Goal: Task Accomplishment & Management: Complete application form

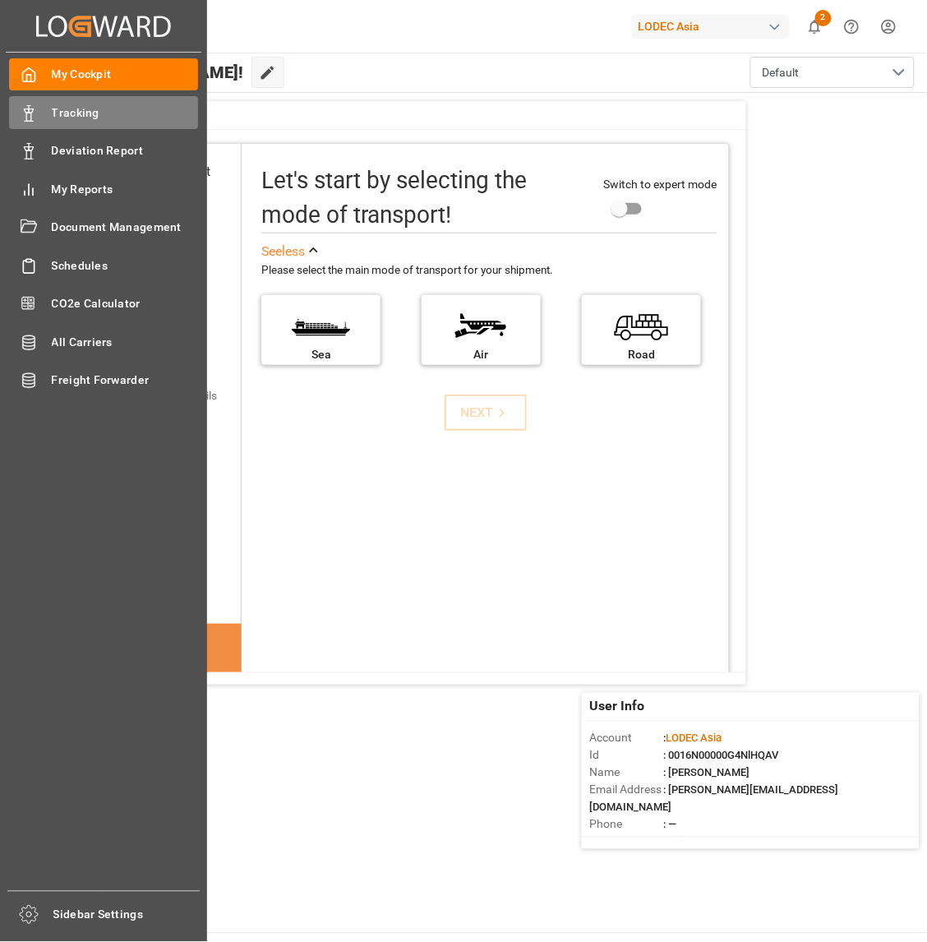
click at [25, 107] on icon at bounding box center [29, 113] width 16 height 16
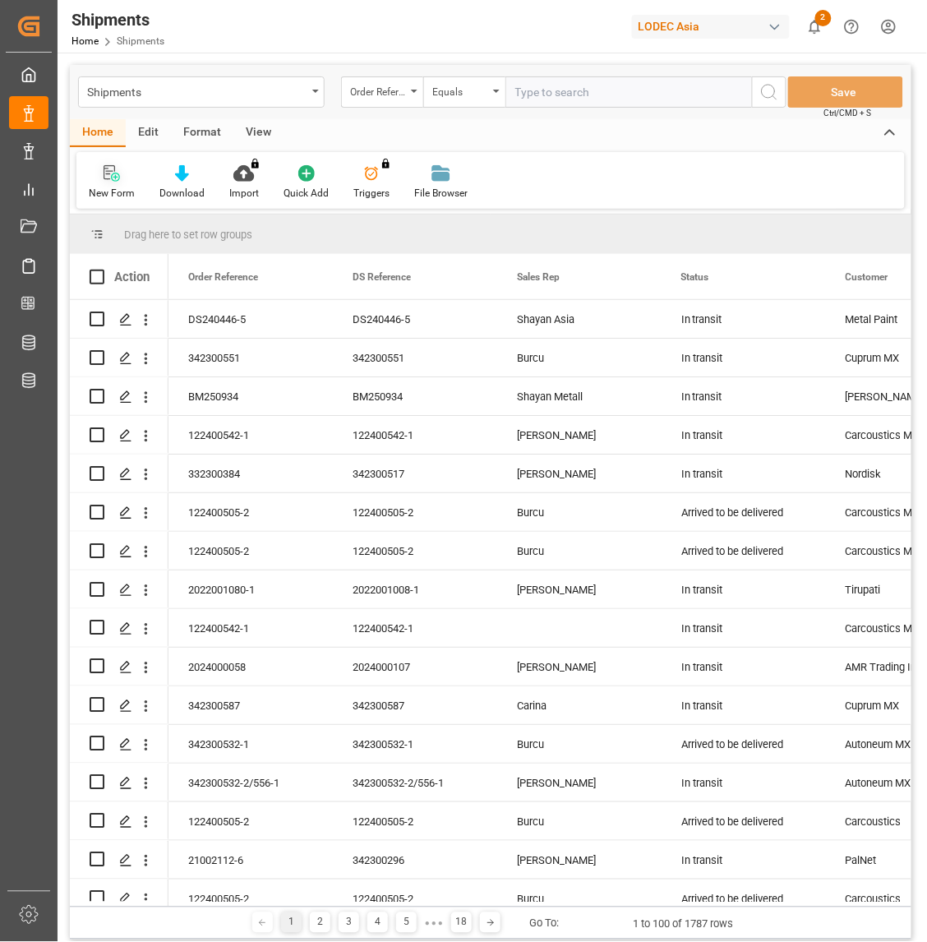
click at [111, 186] on div "New Form" at bounding box center [112, 193] width 46 height 15
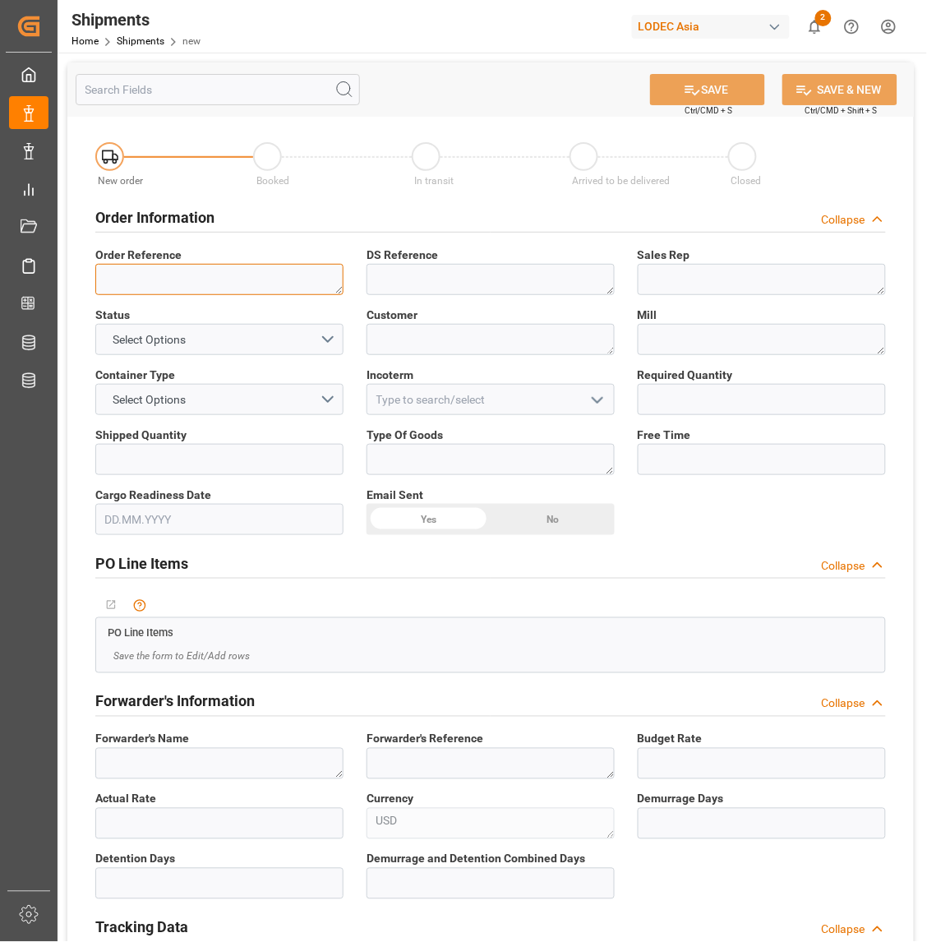
click at [248, 276] on textarea at bounding box center [219, 279] width 248 height 31
drag, startPoint x: 249, startPoint y: 284, endPoint x: 58, endPoint y: 288, distance: 190.7
type textarea "342300547-1/598-1"
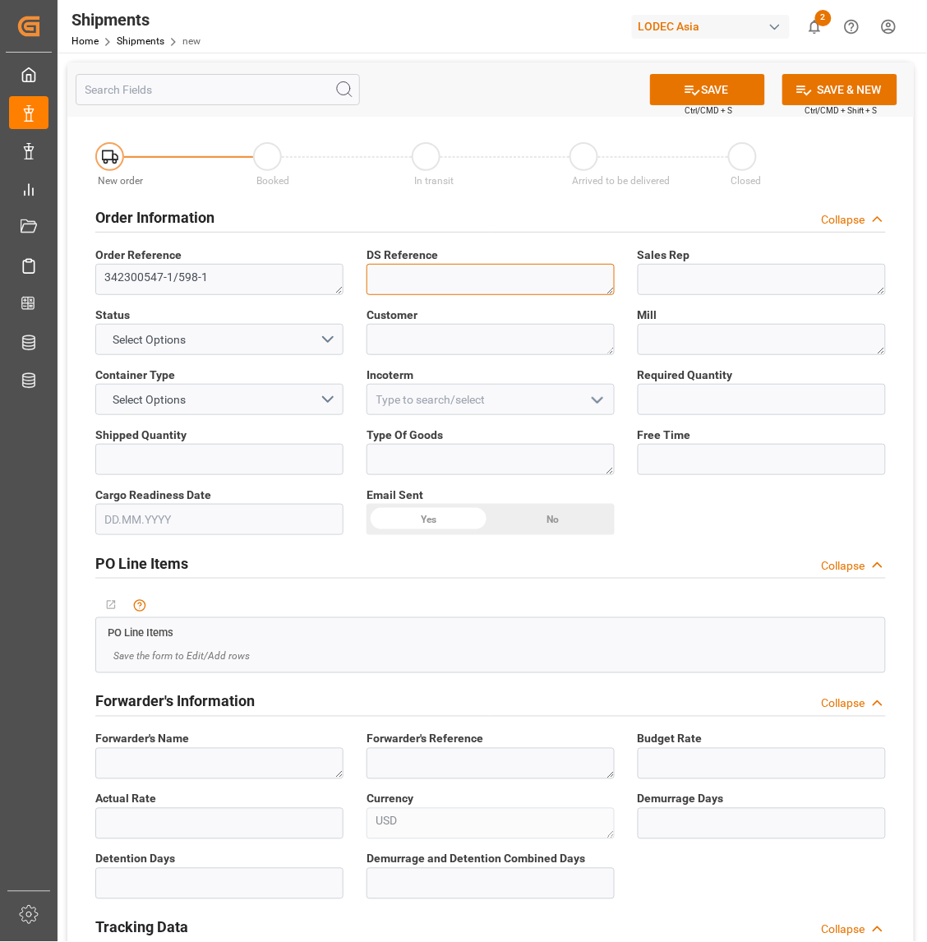
click at [404, 278] on textarea at bounding box center [491, 279] width 248 height 31
paste textarea "342300547-1/598-1"
type textarea "342300547-1/598-1"
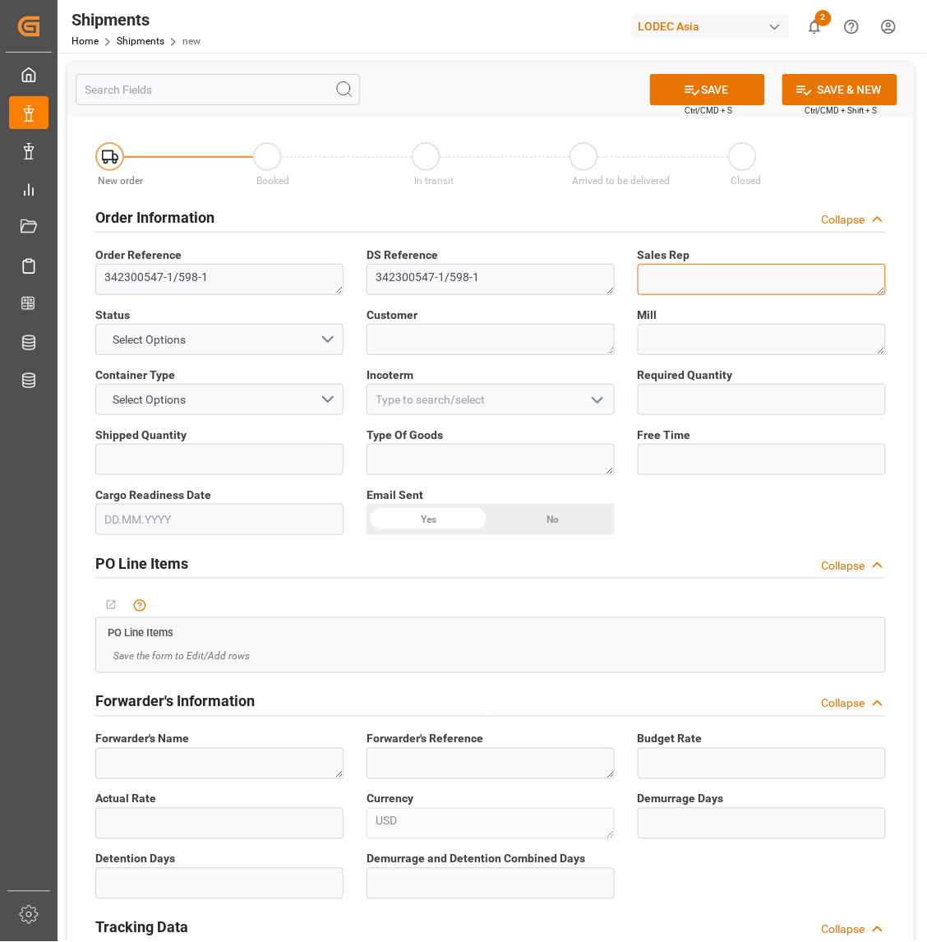
click at [719, 279] on textarea at bounding box center [762, 279] width 248 height 31
type textarea "[PERSON_NAME]"
click at [284, 335] on button "Select Options" at bounding box center [219, 339] width 248 height 31
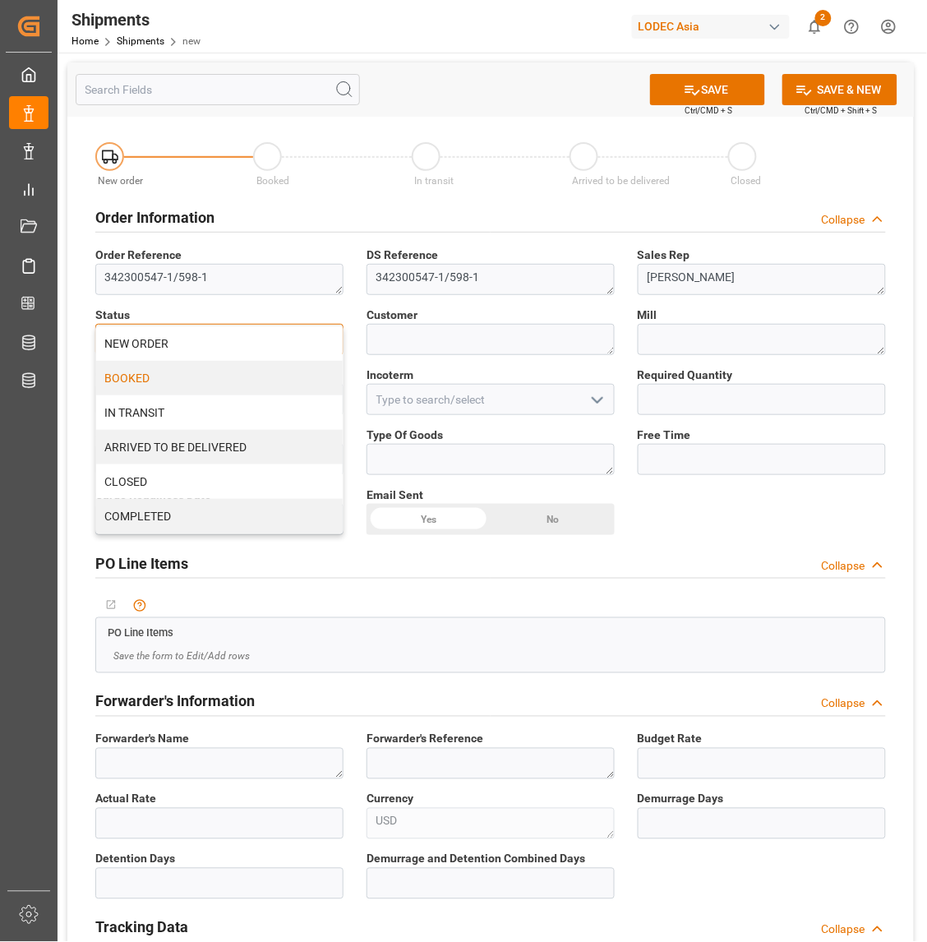
click at [216, 385] on div "BOOKED" at bounding box center [219, 378] width 247 height 35
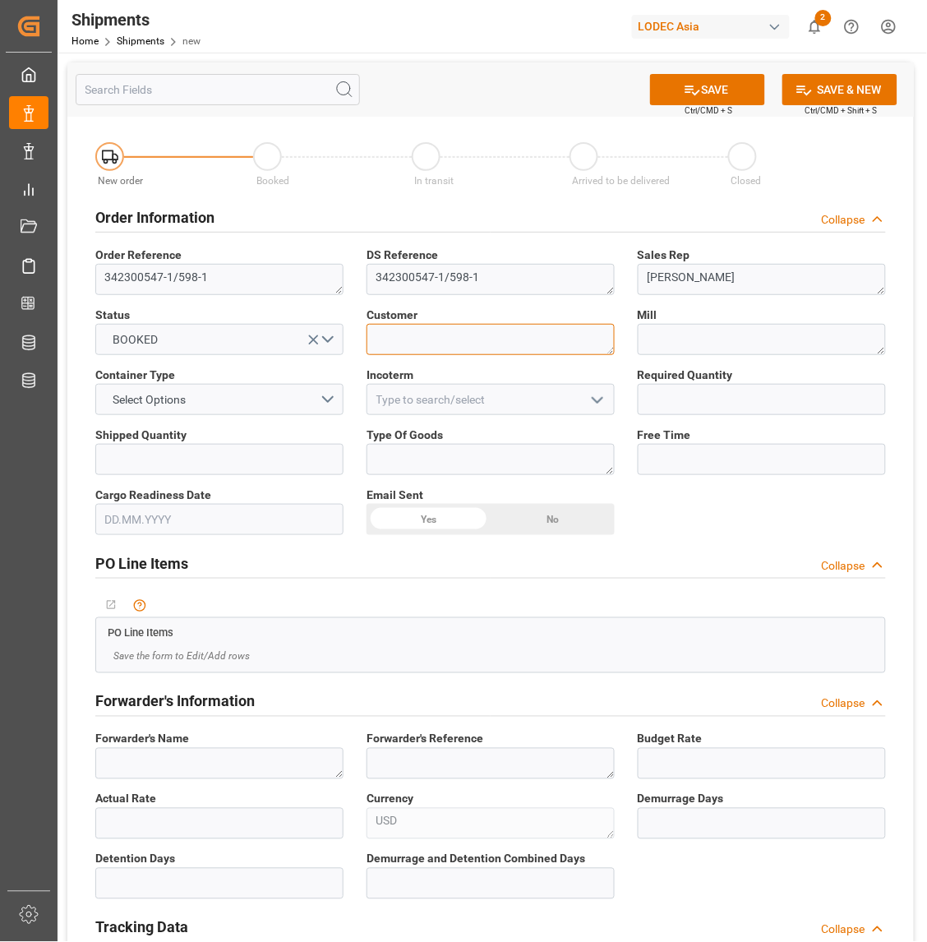
click at [444, 346] on textarea at bounding box center [491, 339] width 248 height 31
type textarea "Autoneum MX"
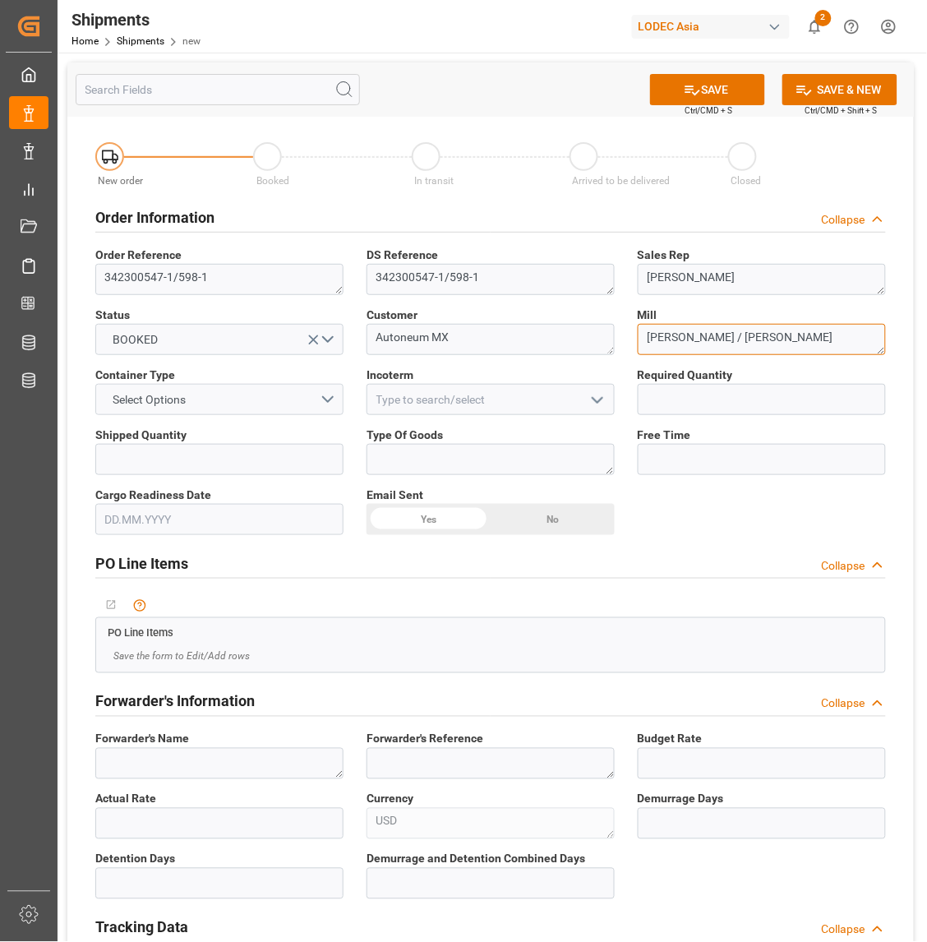
type textarea "[PERSON_NAME] / [PERSON_NAME]"
click at [325, 399] on button "Select Options" at bounding box center [219, 399] width 248 height 31
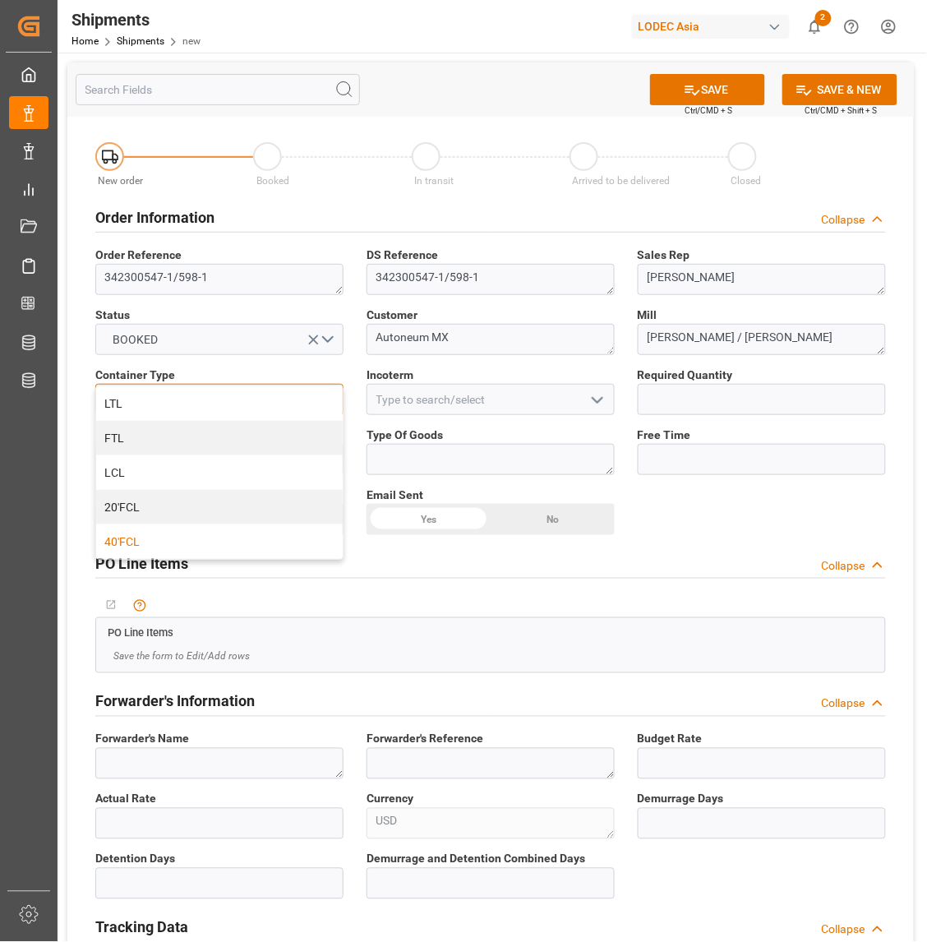
click at [208, 548] on div "40'FCL" at bounding box center [219, 541] width 247 height 35
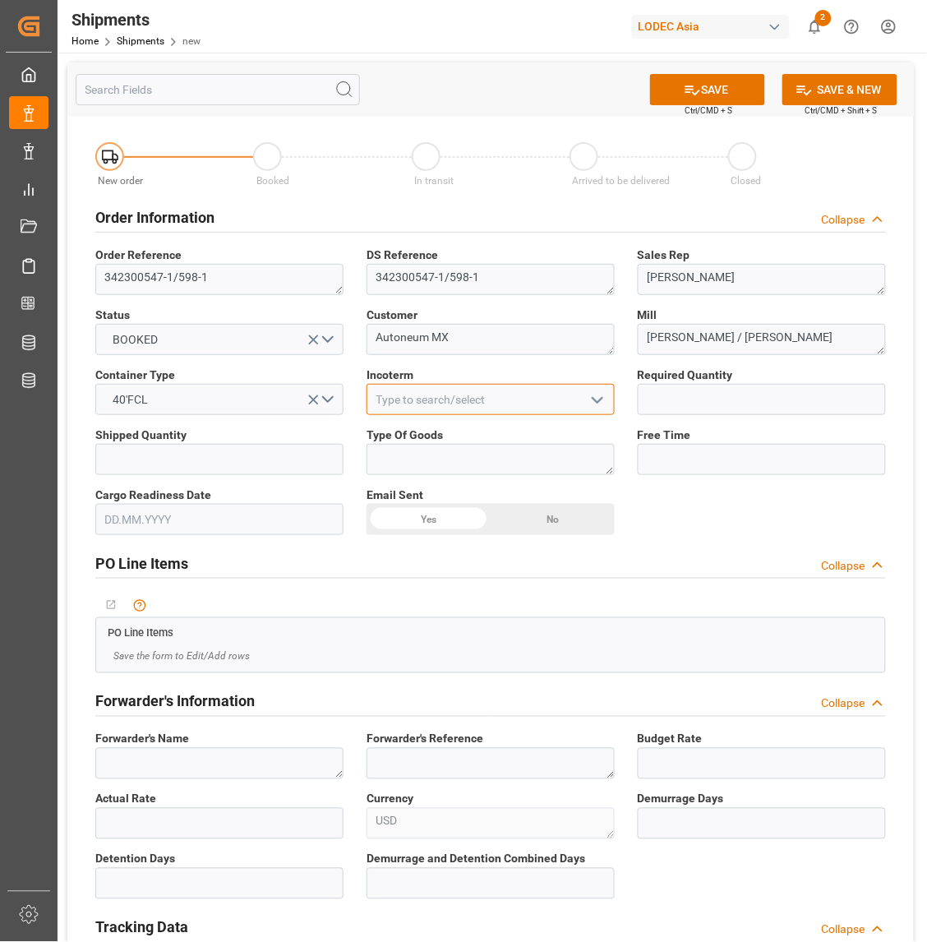
click at [432, 403] on input at bounding box center [491, 399] width 248 height 31
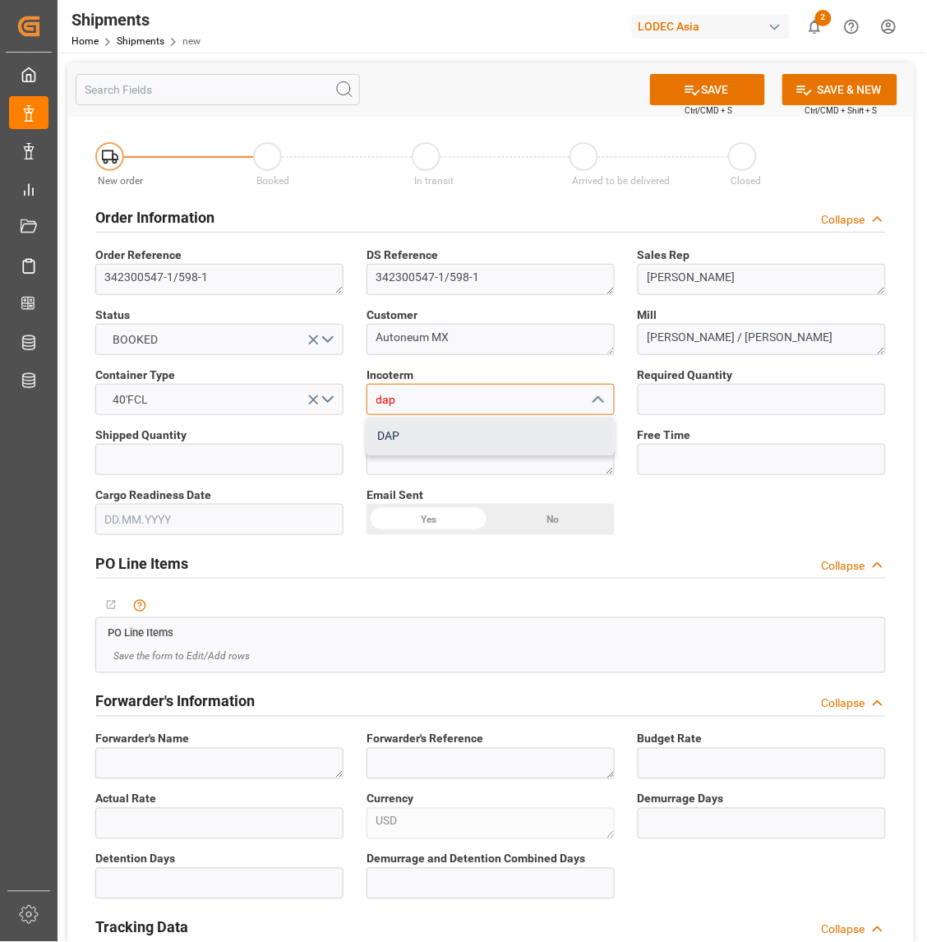
click at [441, 434] on div "DAP" at bounding box center [490, 436] width 247 height 37
type input "DAP"
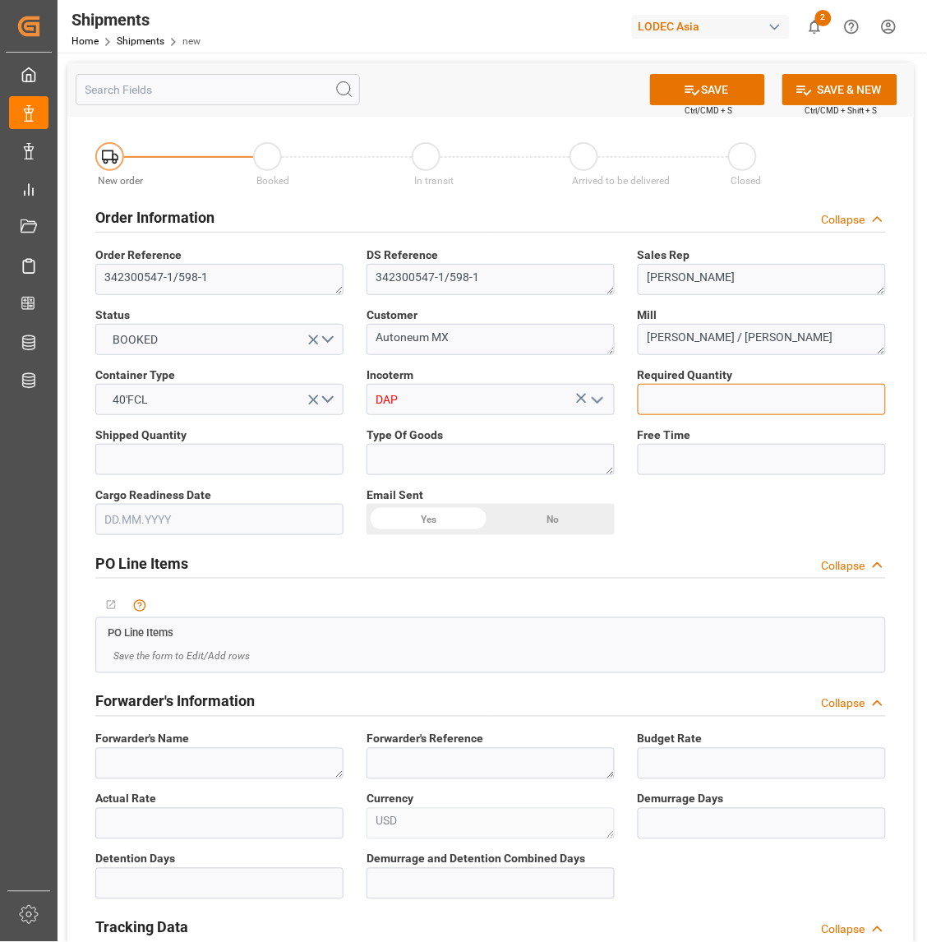
click at [699, 386] on input "text" at bounding box center [762, 399] width 248 height 31
type input "2"
click at [249, 463] on input "text" at bounding box center [219, 459] width 248 height 31
type input "2"
click at [430, 461] on textarea at bounding box center [491, 459] width 248 height 31
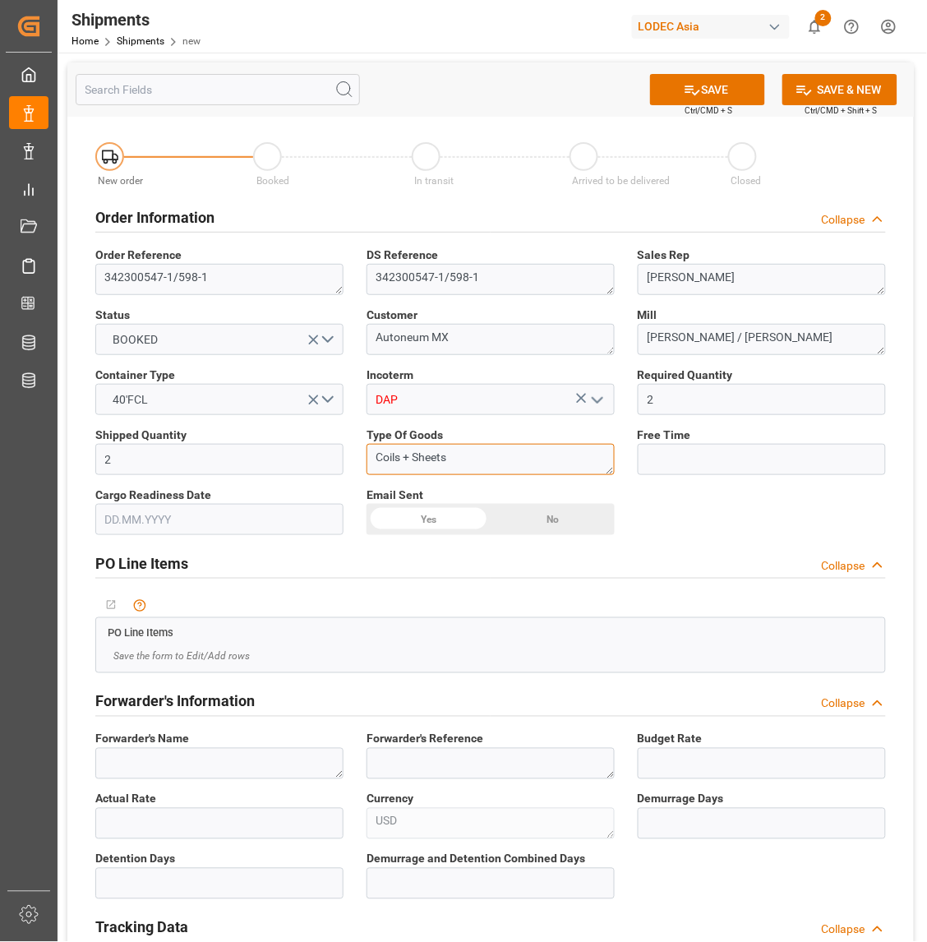
type textarea "Coils + Sheets"
drag, startPoint x: 663, startPoint y: 458, endPoint x: 391, endPoint y: 530, distance: 281.5
click at [663, 458] on input "text" at bounding box center [762, 459] width 248 height 31
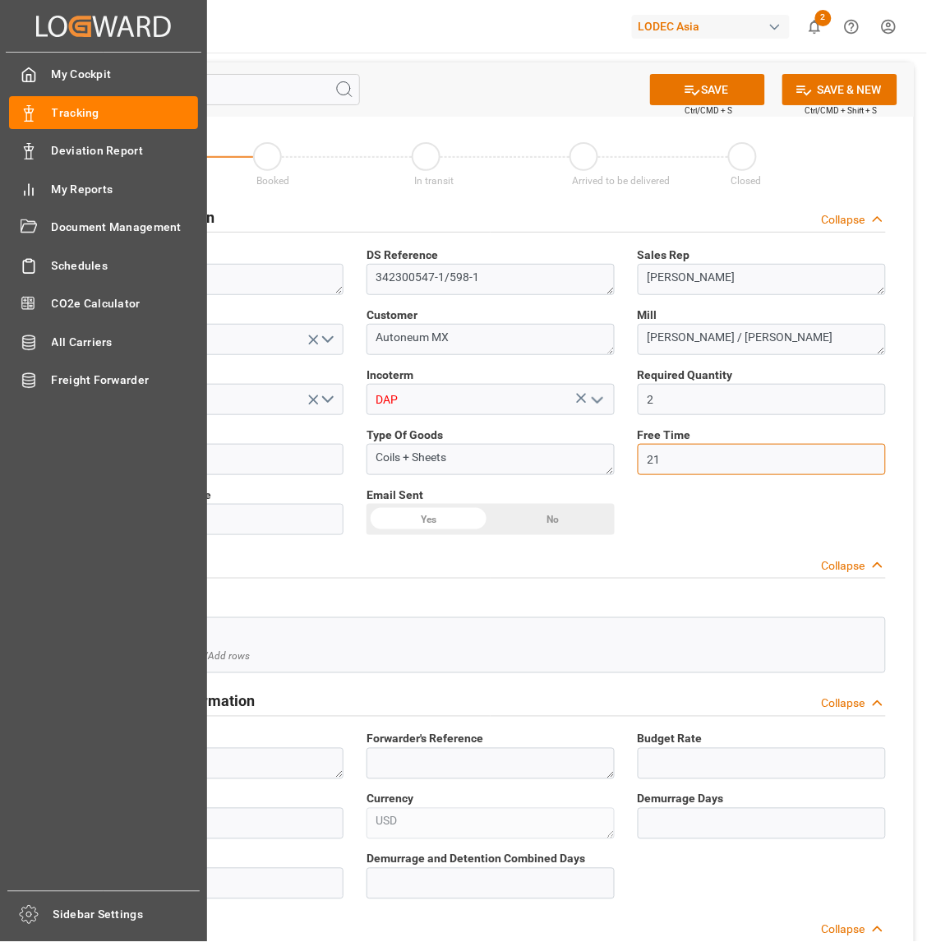
type input "21"
click at [224, 575] on textarea at bounding box center [219, 763] width 248 height 31
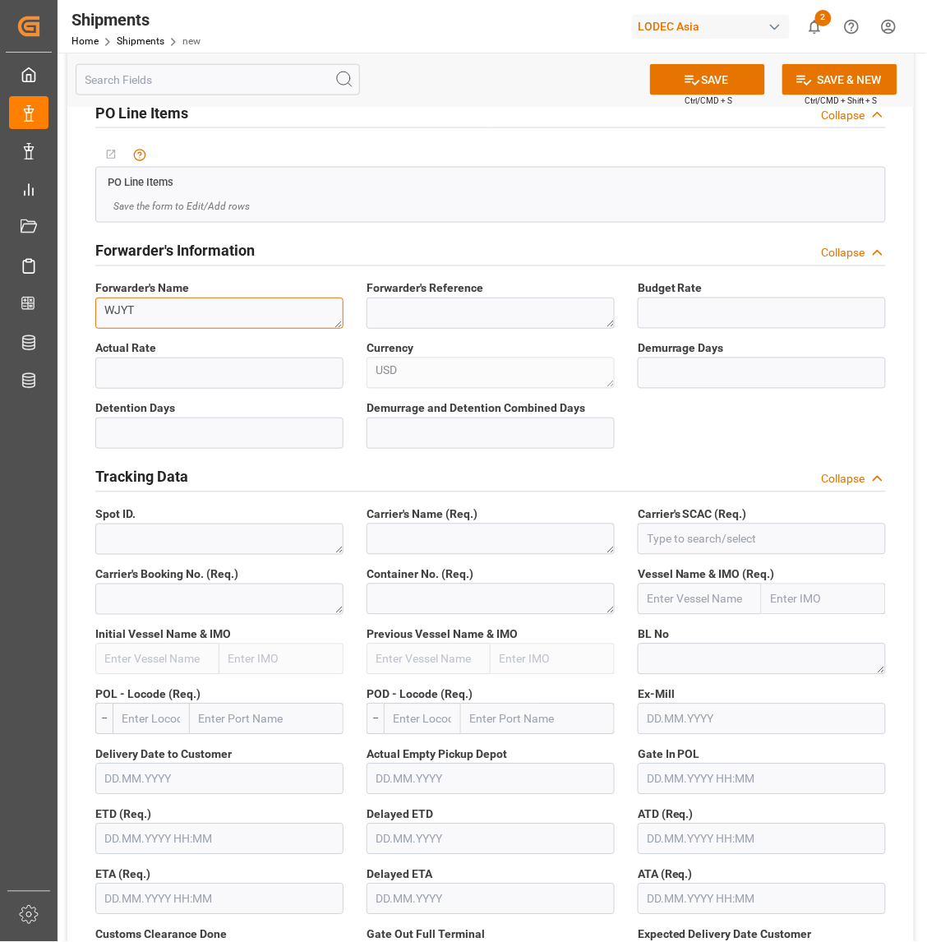
scroll to position [514, 0]
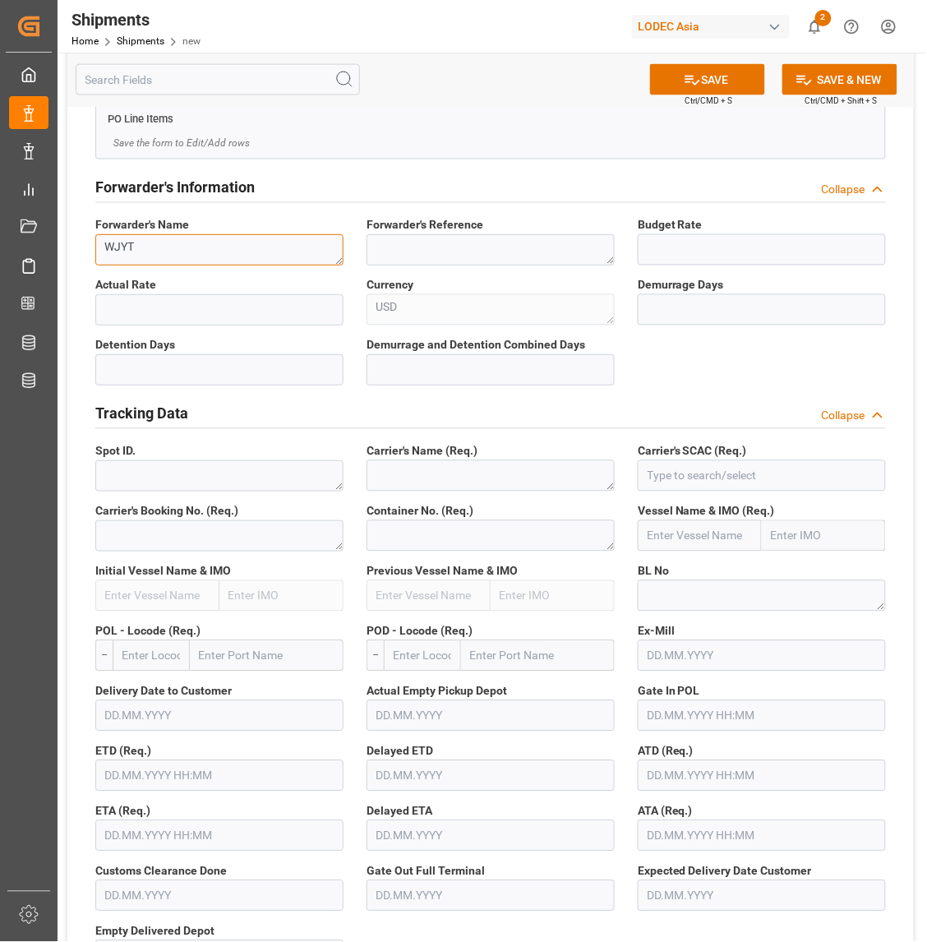
type textarea "WJYT"
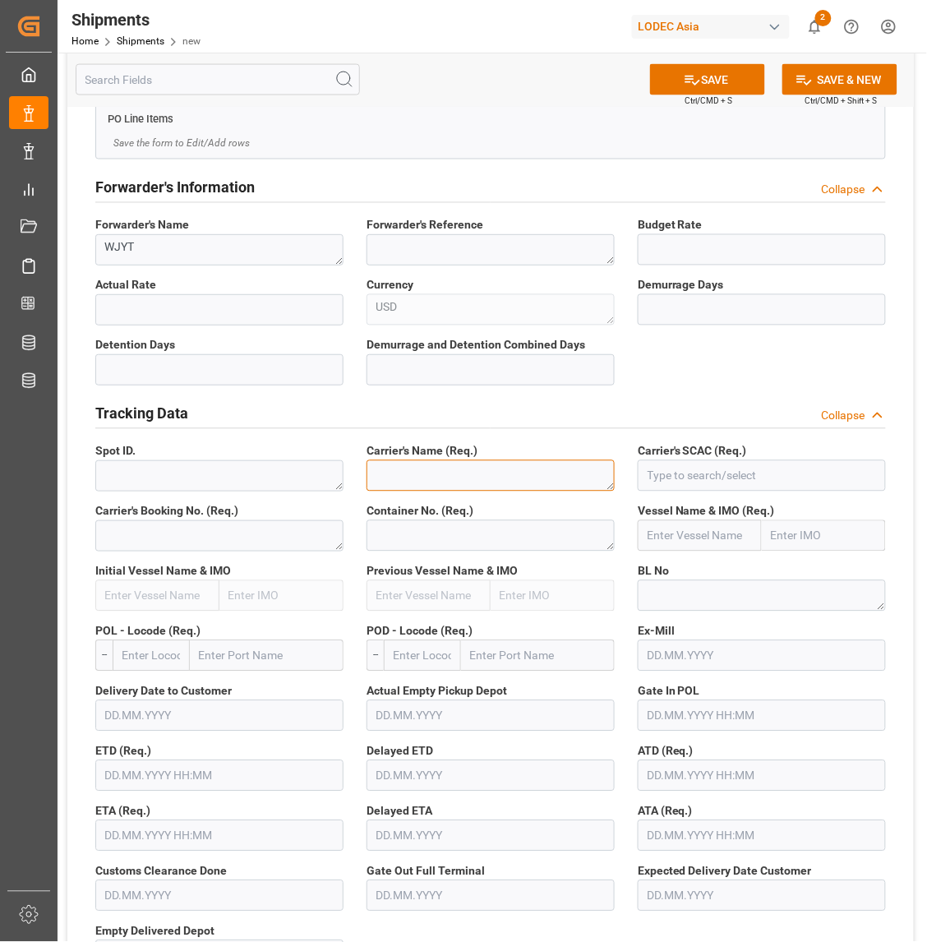
click at [401, 477] on textarea at bounding box center [491, 475] width 248 height 31
type textarea "OOCL"
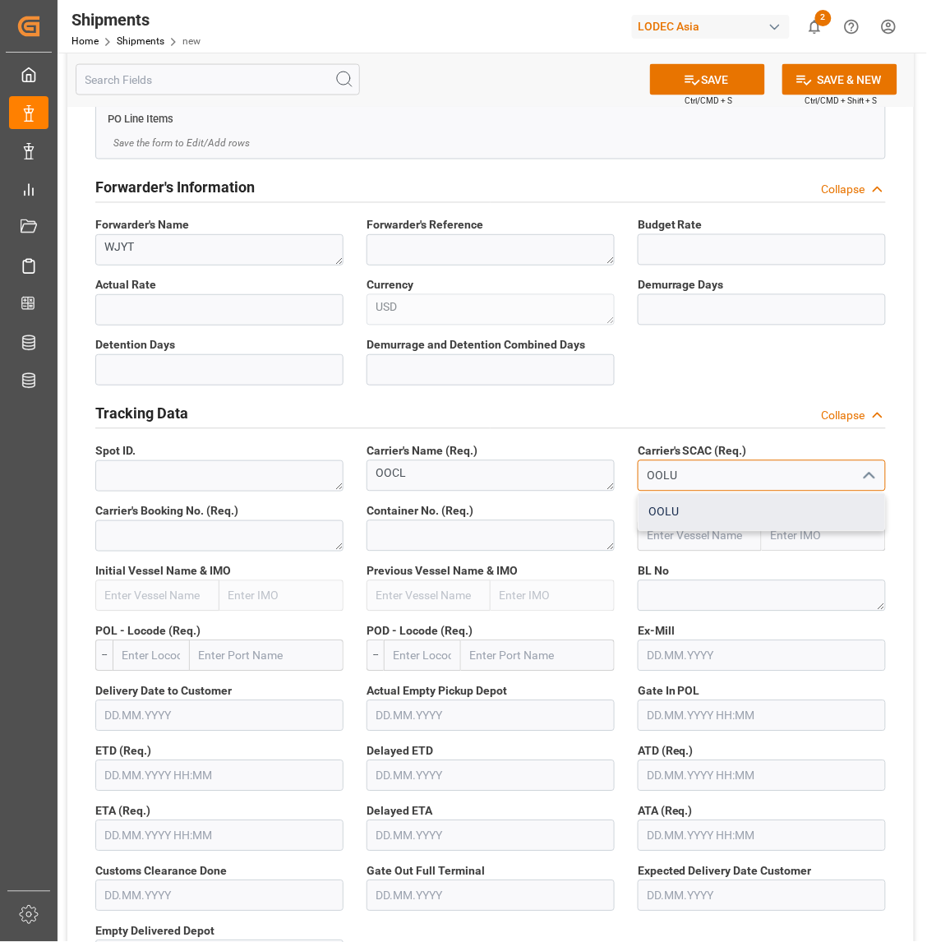
click at [709, 498] on div "OOLU" at bounding box center [762, 512] width 247 height 37
type input "OOLU"
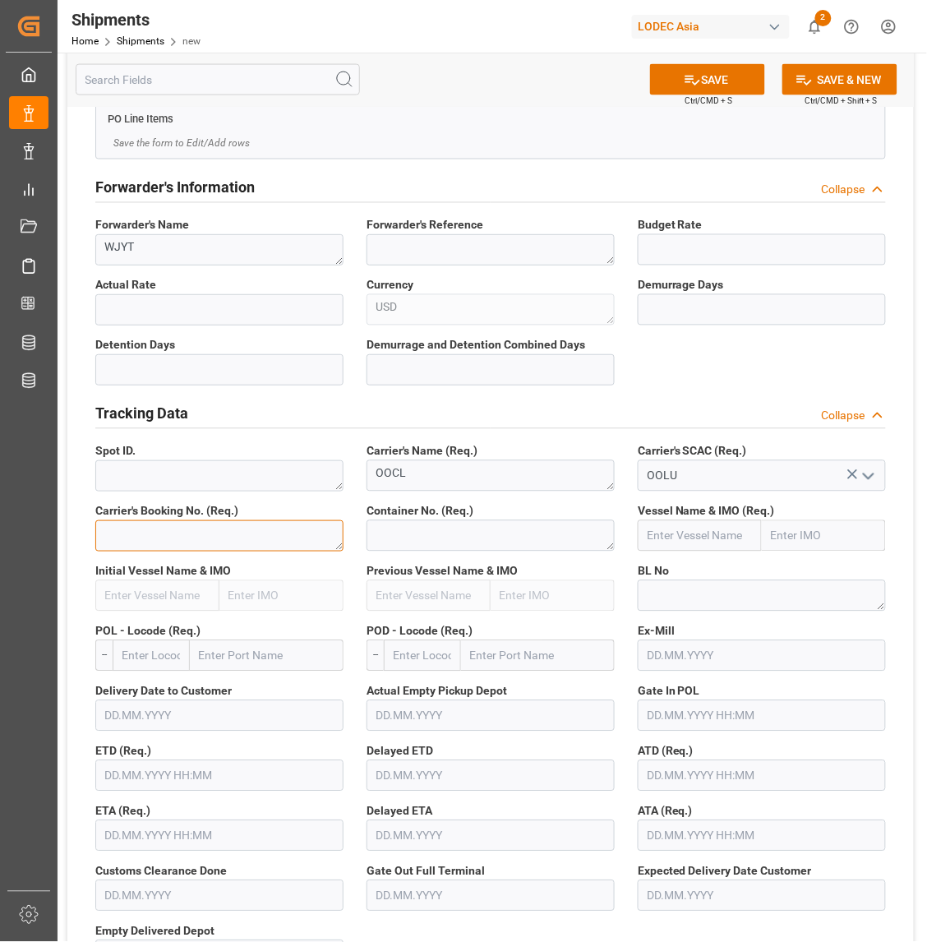
click at [284, 549] on textarea at bounding box center [219, 535] width 248 height 31
click at [148, 534] on textarea at bounding box center [219, 535] width 248 height 31
paste textarea "2161957610"
type textarea "2161957610"
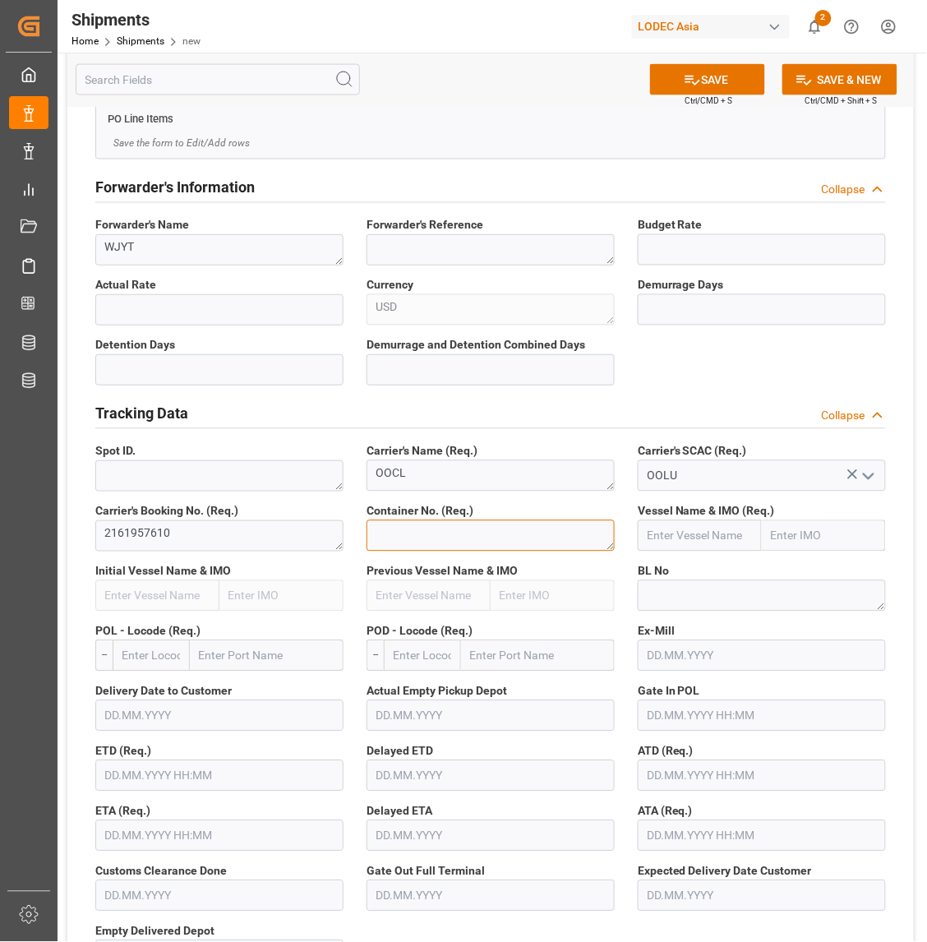
click at [445, 534] on textarea at bounding box center [491, 535] width 248 height 31
click at [536, 538] on textarea at bounding box center [491, 535] width 248 height 31
paste textarea "TGBU469859-6"
type textarea "TGBU4698596"
click at [682, 528] on input "text" at bounding box center [700, 535] width 124 height 31
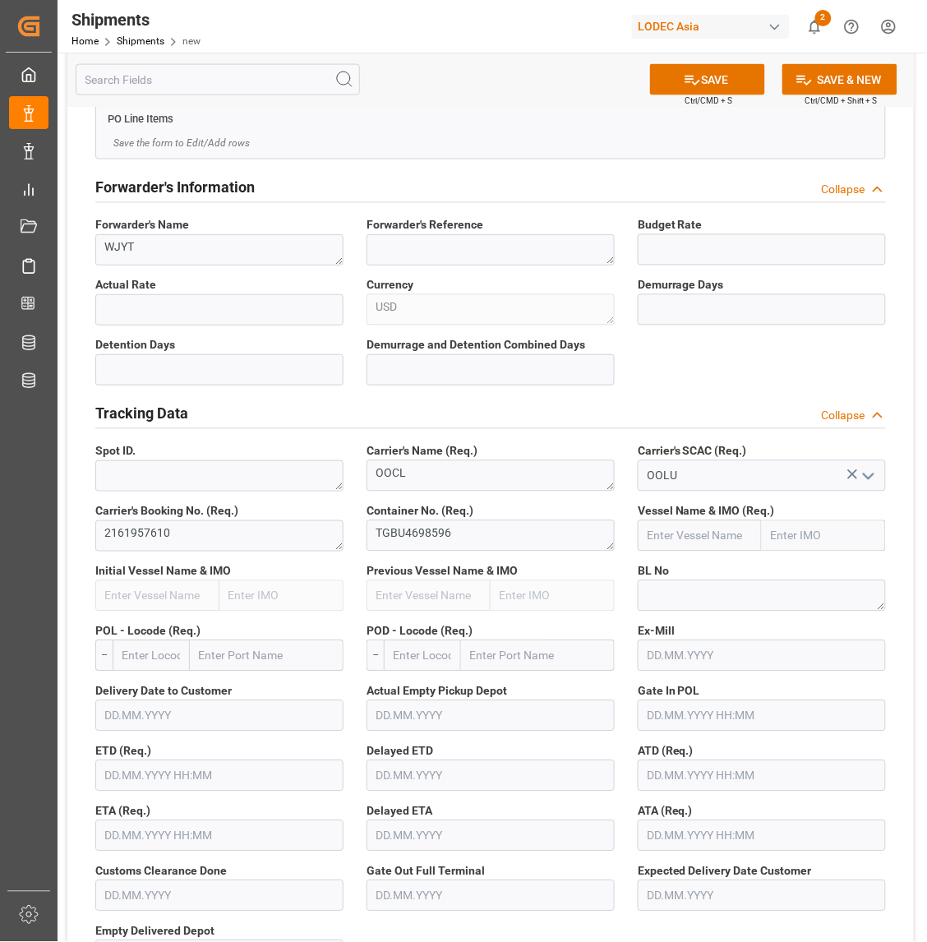
click at [736, 536] on input "text" at bounding box center [700, 535] width 124 height 31
paste input "TLP8 [GEOGRAPHIC_DATA]"
drag, startPoint x: 676, startPoint y: 540, endPoint x: 565, endPoint y: 552, distance: 111.6
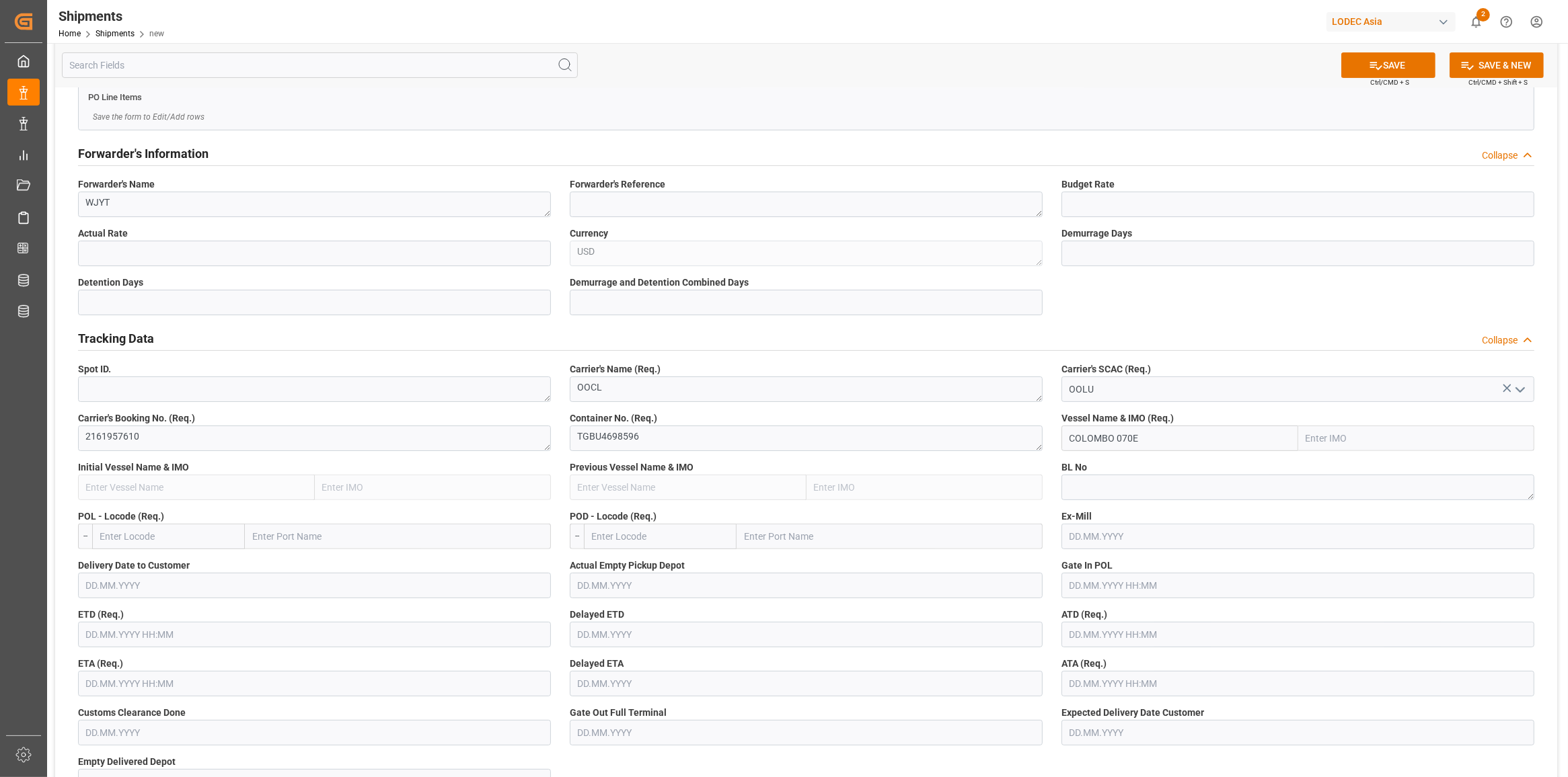
click at [760, 438] on input "COLOMBO 070E" at bounding box center [1179, 438] width 237 height 25
type input "C"
click at [760, 431] on input "text" at bounding box center [1179, 438] width 237 height 25
paste input "TLP8 COLOMBO 070E"
drag, startPoint x: 1192, startPoint y: 439, endPoint x: 1182, endPoint y: 451, distance: 15.6
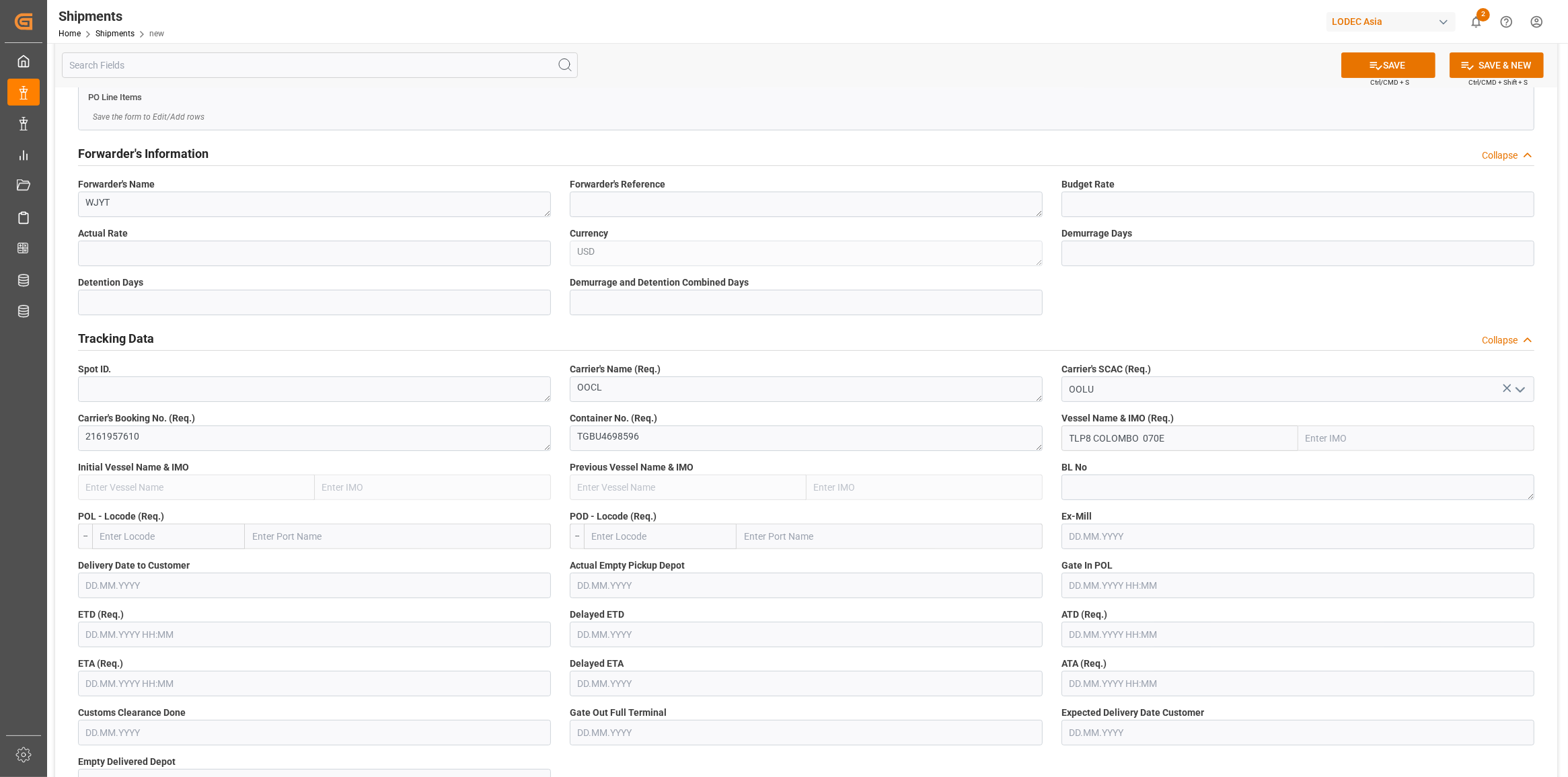
click at [760, 440] on input "TLP8 COLOMBO 070E" at bounding box center [1179, 438] width 237 height 25
click at [760, 435] on input "TLP8 [GEOGRAPHIC_DATA]" at bounding box center [1179, 438] width 237 height 25
click at [760, 439] on input "[GEOGRAPHIC_DATA]" at bounding box center [1179, 438] width 237 height 25
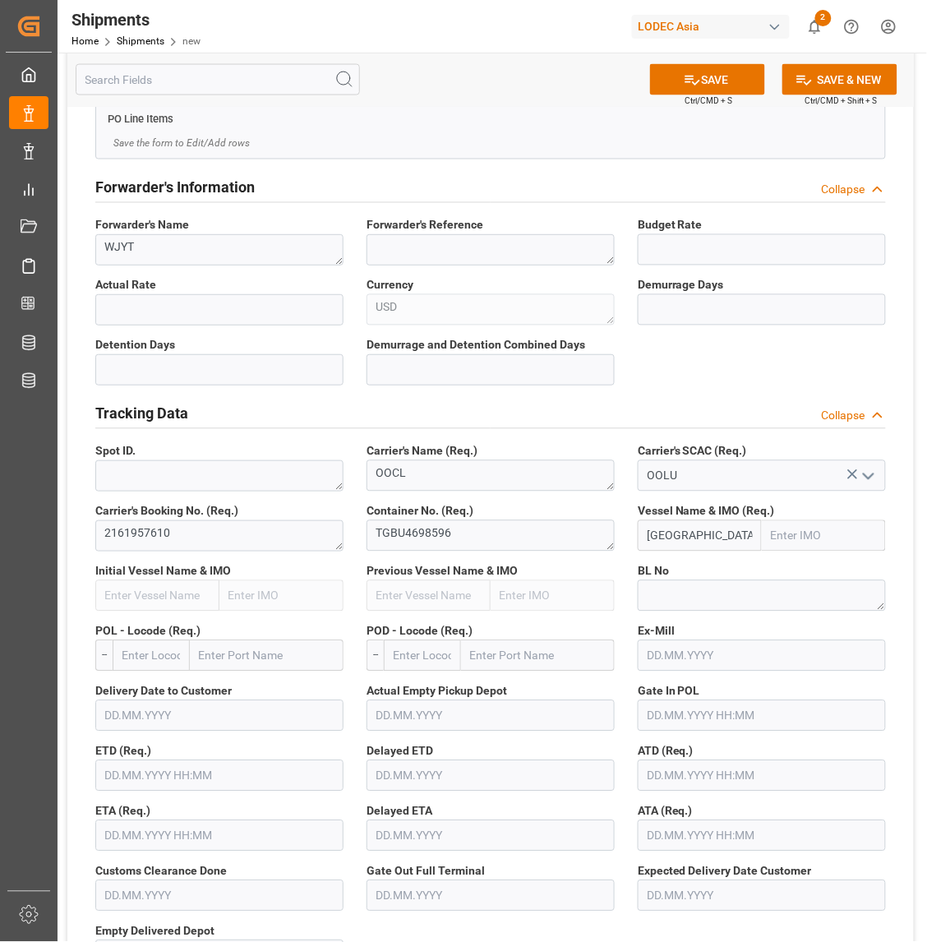
drag, startPoint x: 720, startPoint y: 543, endPoint x: 557, endPoint y: 569, distance: 164.7
paste input "070E"
type input "C"
click at [819, 532] on input "text" at bounding box center [824, 535] width 124 height 31
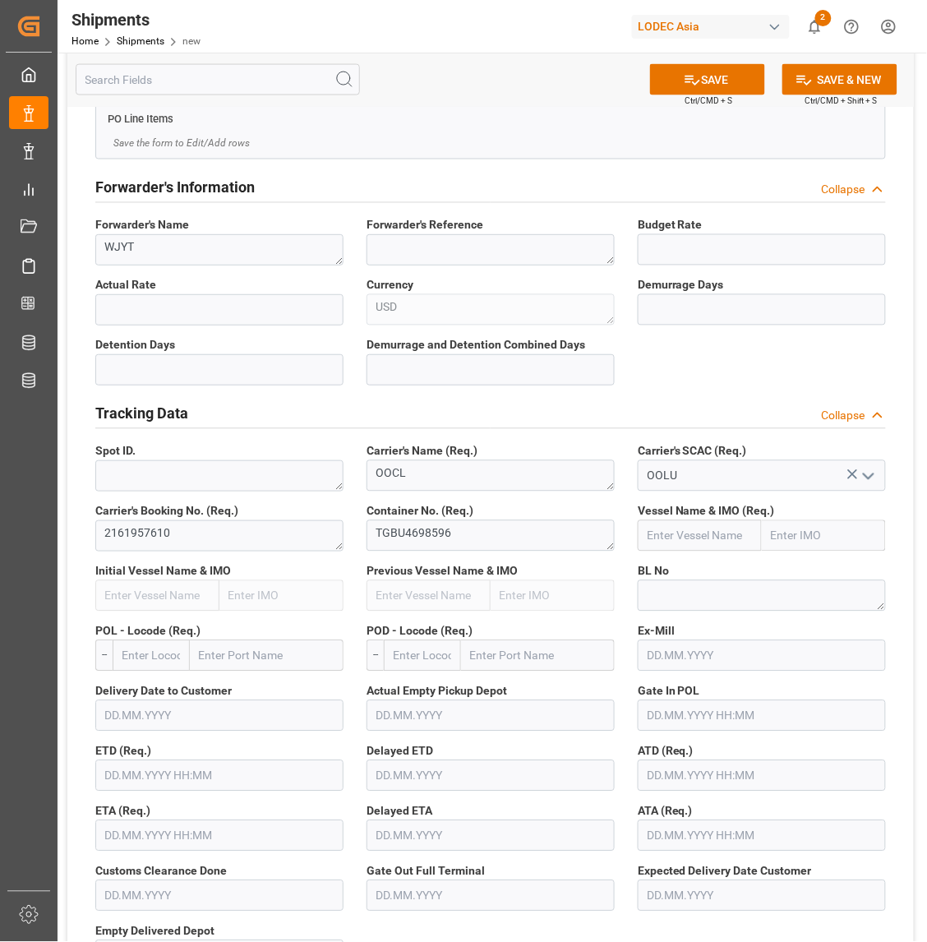
paste input "9256212"
type input "9256212"
click at [824, 575] on span "9256212 - [GEOGRAPHIC_DATA]" at bounding box center [828, 635] width 111 height 30
type input "[GEOGRAPHIC_DATA]"
type input "9256212"
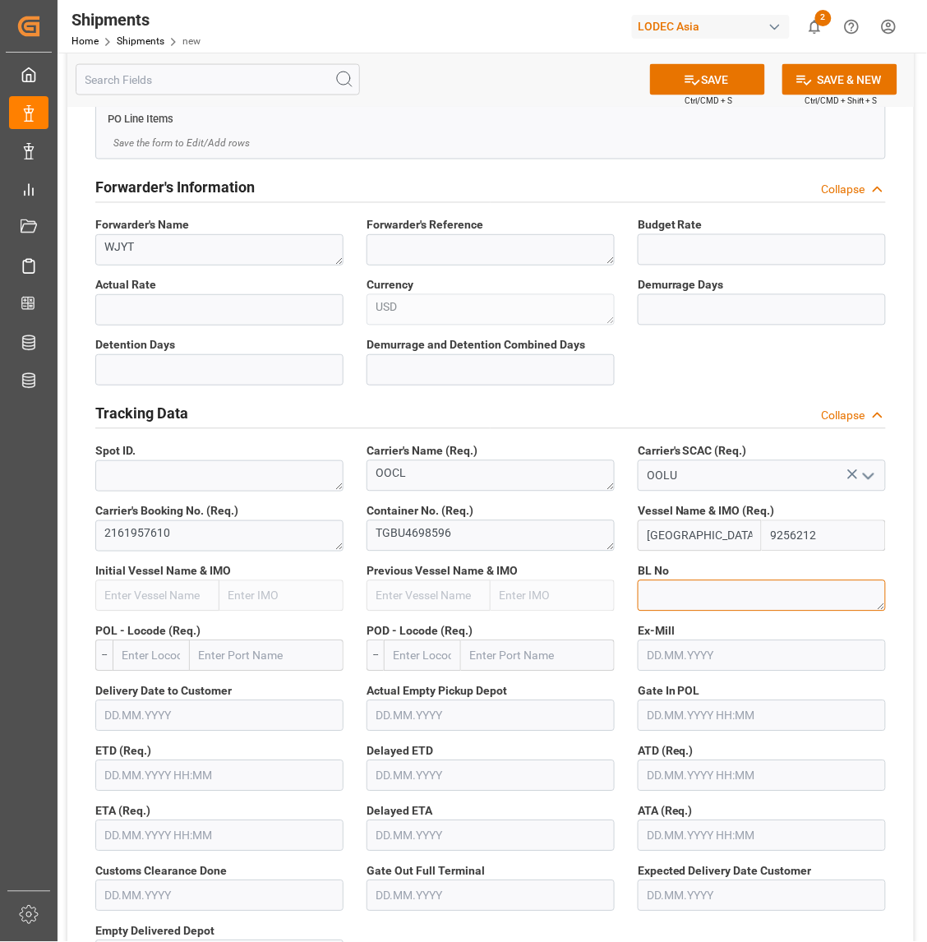
click at [820, 575] on textarea at bounding box center [762, 595] width 248 height 31
click at [728, 575] on textarea at bounding box center [762, 595] width 248 height 31
paste textarea "2161957610"
type textarea "OOLU2161957610"
drag, startPoint x: 167, startPoint y: 663, endPoint x: 156, endPoint y: 678, distance: 18.2
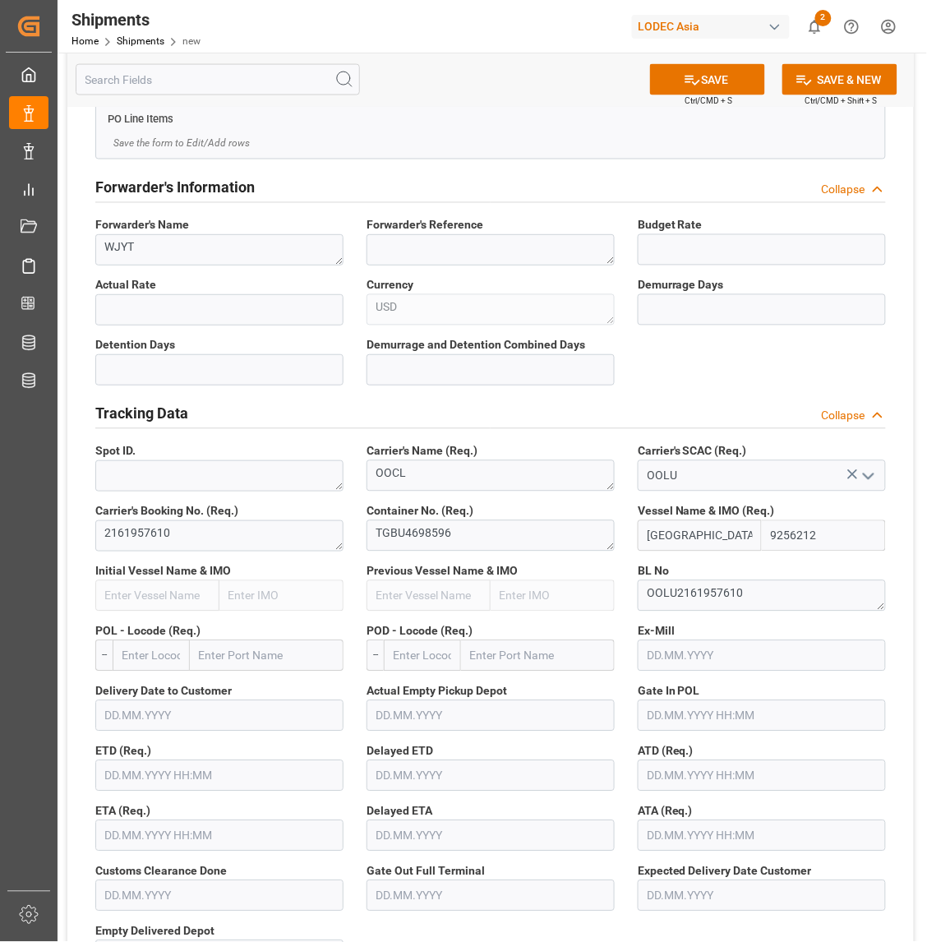
click at [167, 575] on input "text" at bounding box center [151, 655] width 77 height 31
type input "q"
type input "[GEOGRAPHIC_DATA]"
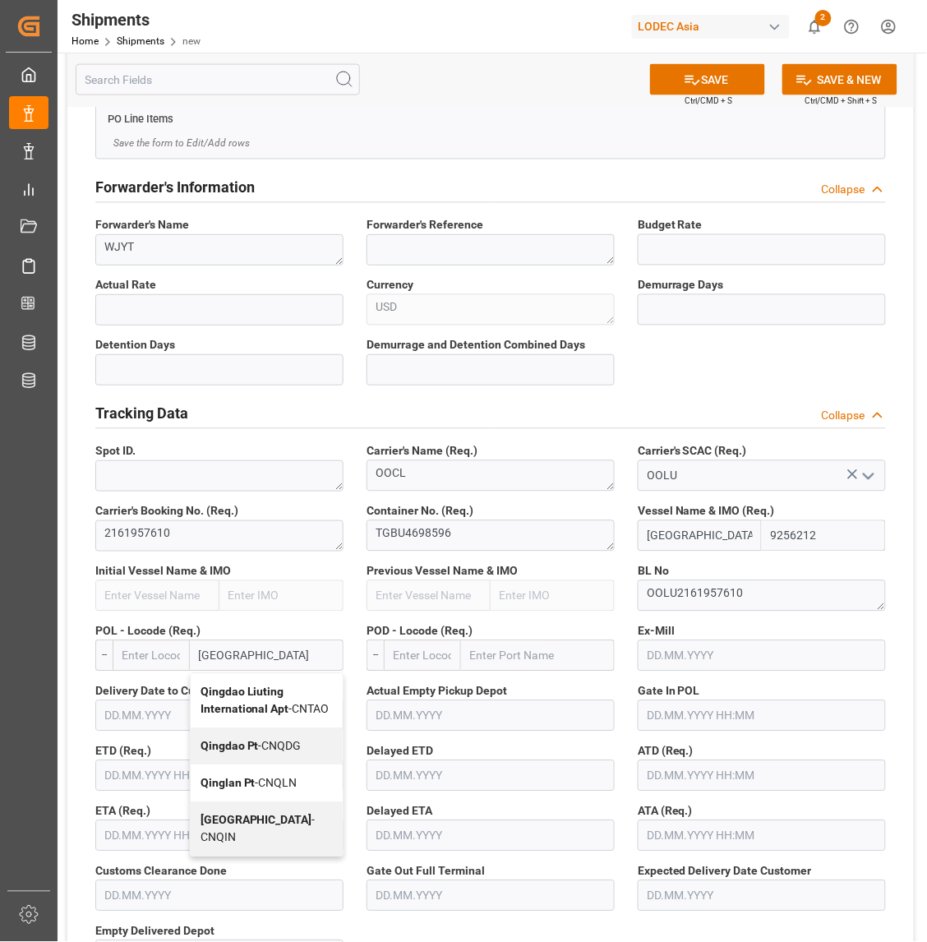
click at [288, 575] on div "Qingdao Pt - CNQDG" at bounding box center [267, 746] width 152 height 37
type input "CNQDG"
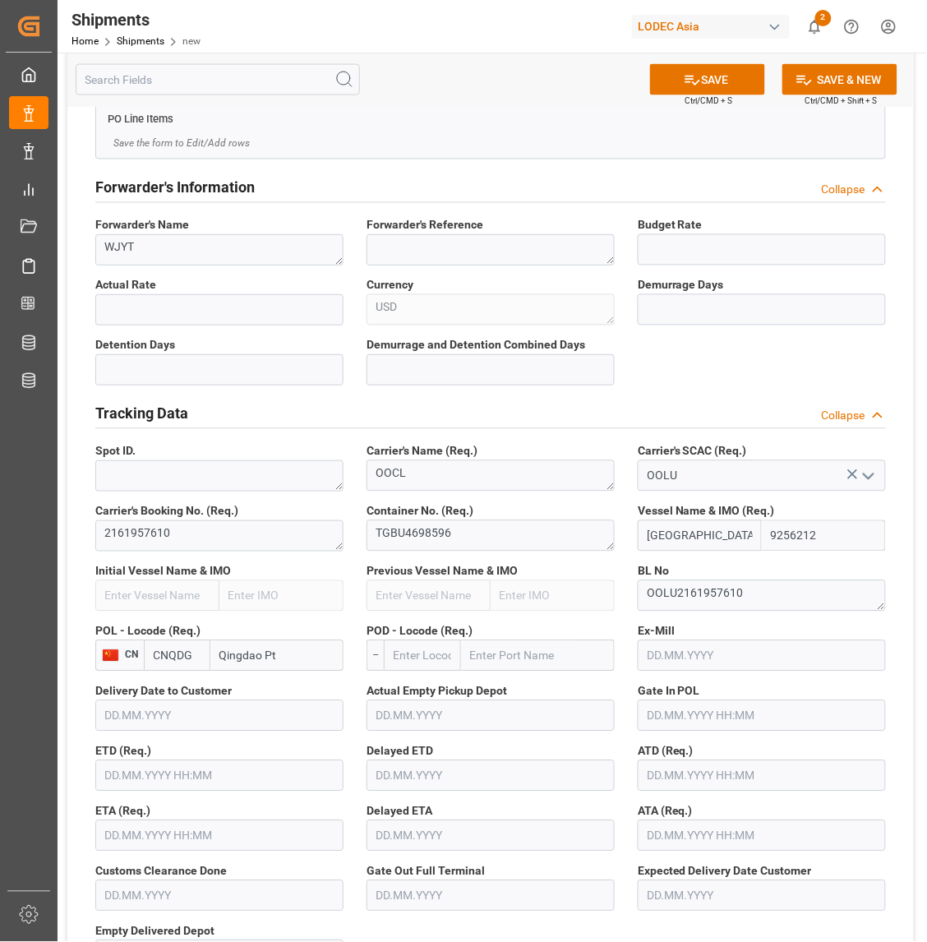
type input "Qingdao Pt"
click at [411, 575] on input "text" at bounding box center [422, 655] width 77 height 31
type input "MXZLO"
click at [442, 575] on div "MXZLO - [GEOGRAPHIC_DATA]" at bounding box center [423, 701] width 76 height 54
type input "Manzanillo"
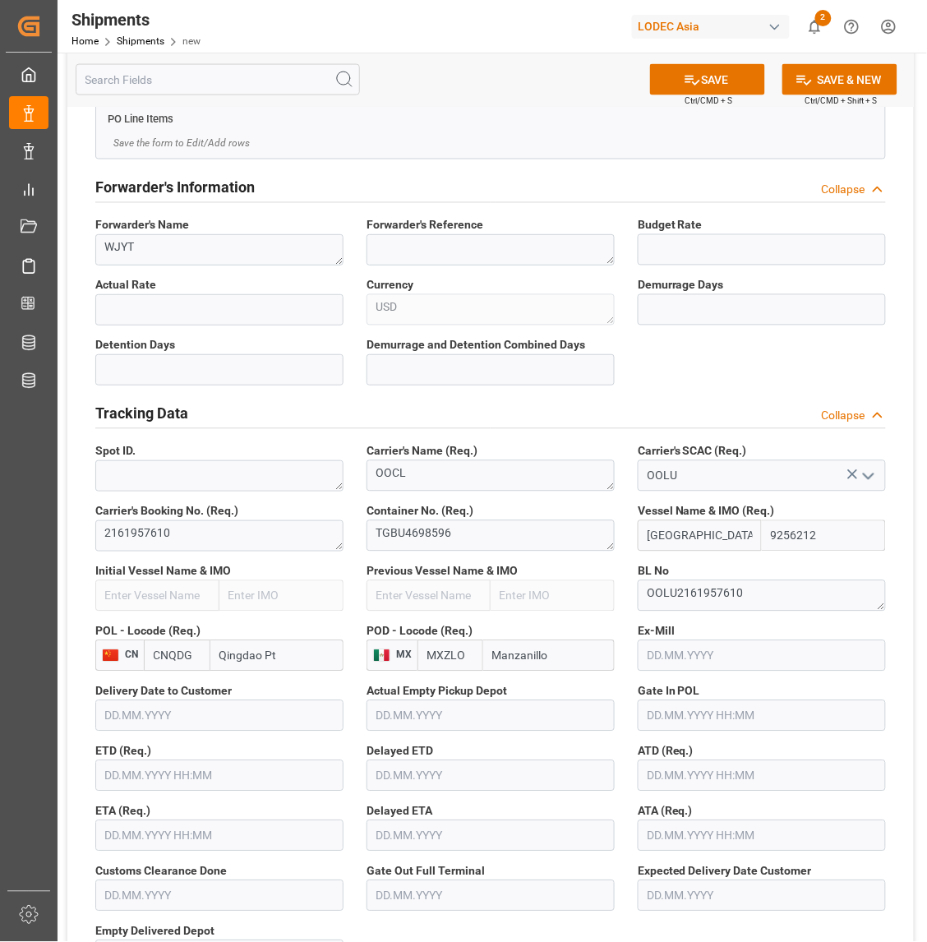
type input "MXZLO"
click at [219, 575] on input "text" at bounding box center [219, 775] width 248 height 31
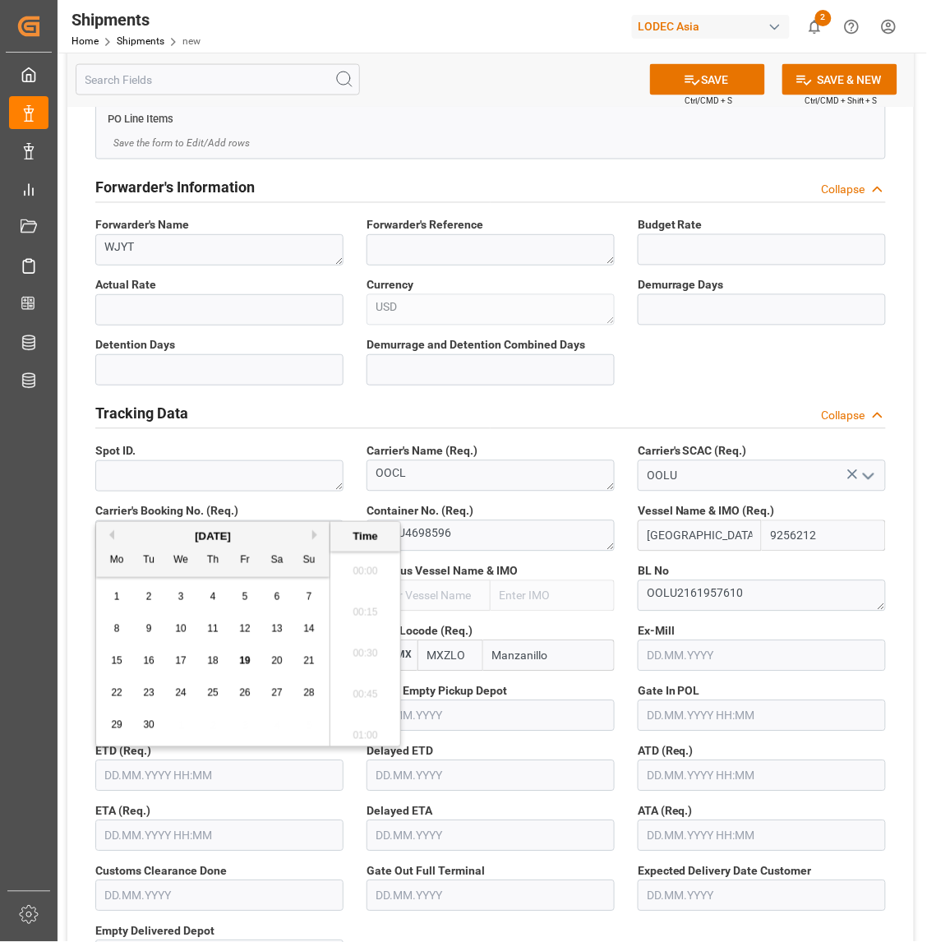
scroll to position [2841, 0]
type input "[DATE] 00:00"
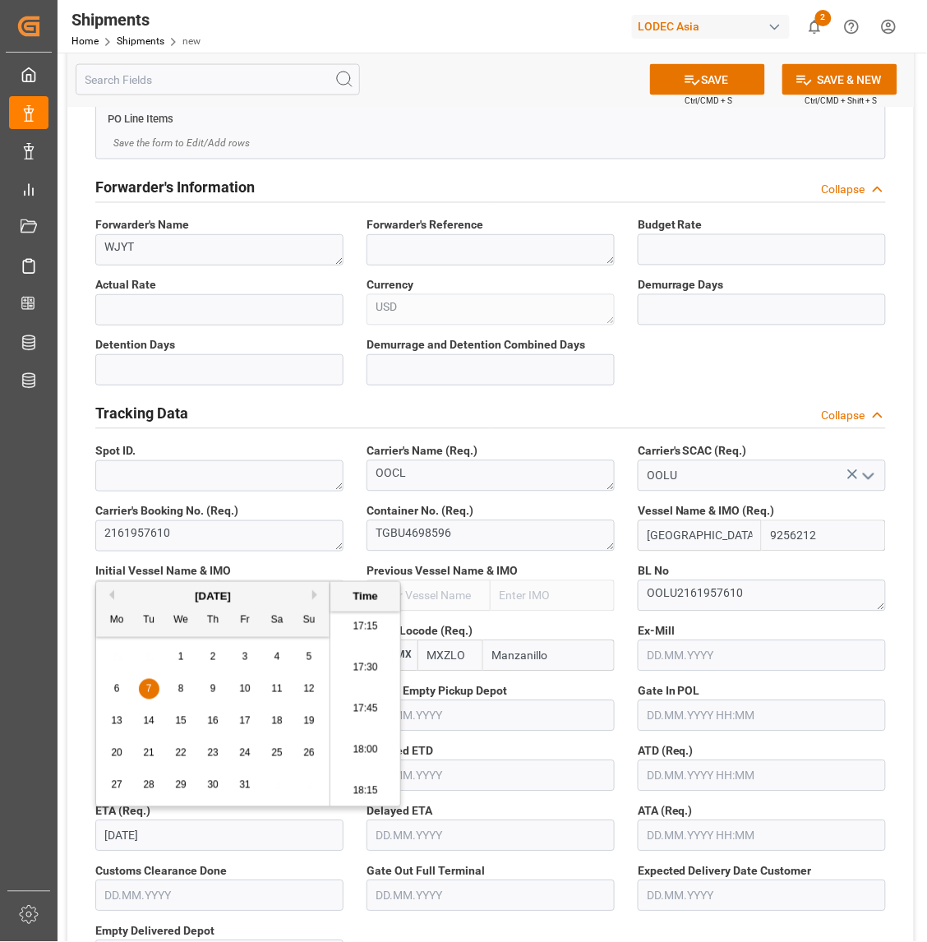
click at [146, 575] on span "7" at bounding box center [149, 689] width 6 height 12
type input "[DATE] 00:00"
click at [84, 552] on div "Carrier's Booking No. (Req.) 2161957610" at bounding box center [219, 527] width 271 height 60
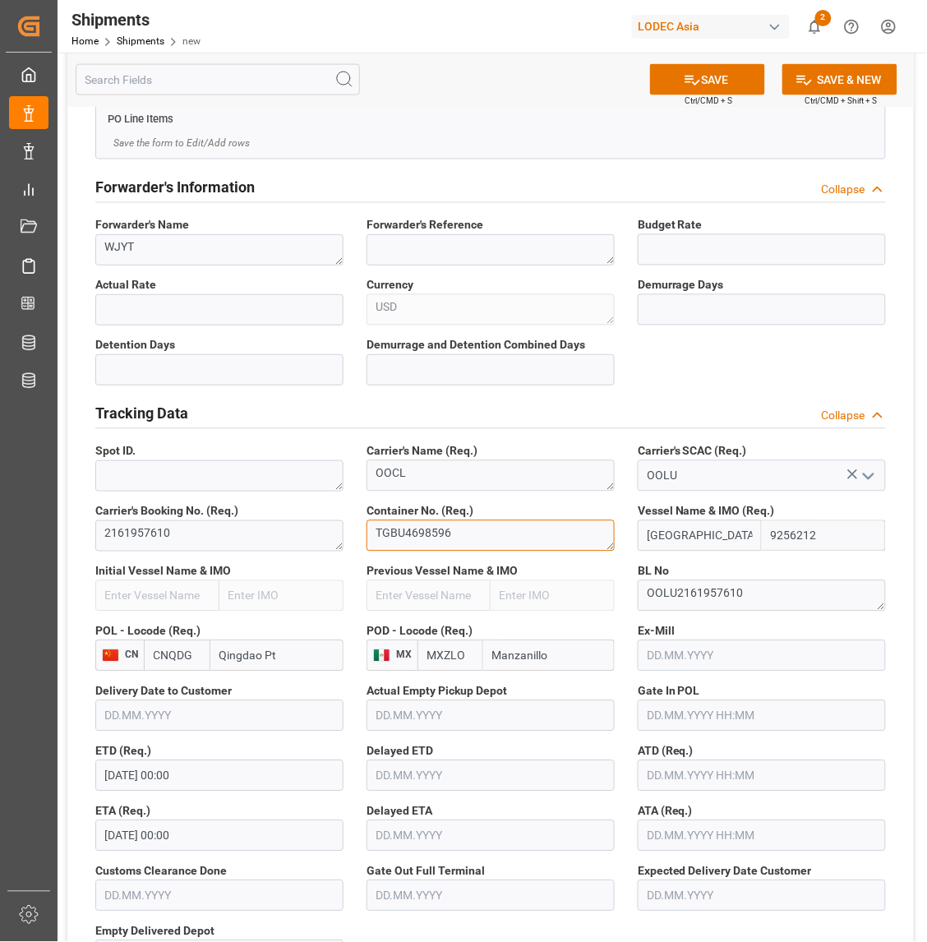
click at [487, 543] on textarea "TGBU4698596" at bounding box center [491, 535] width 248 height 31
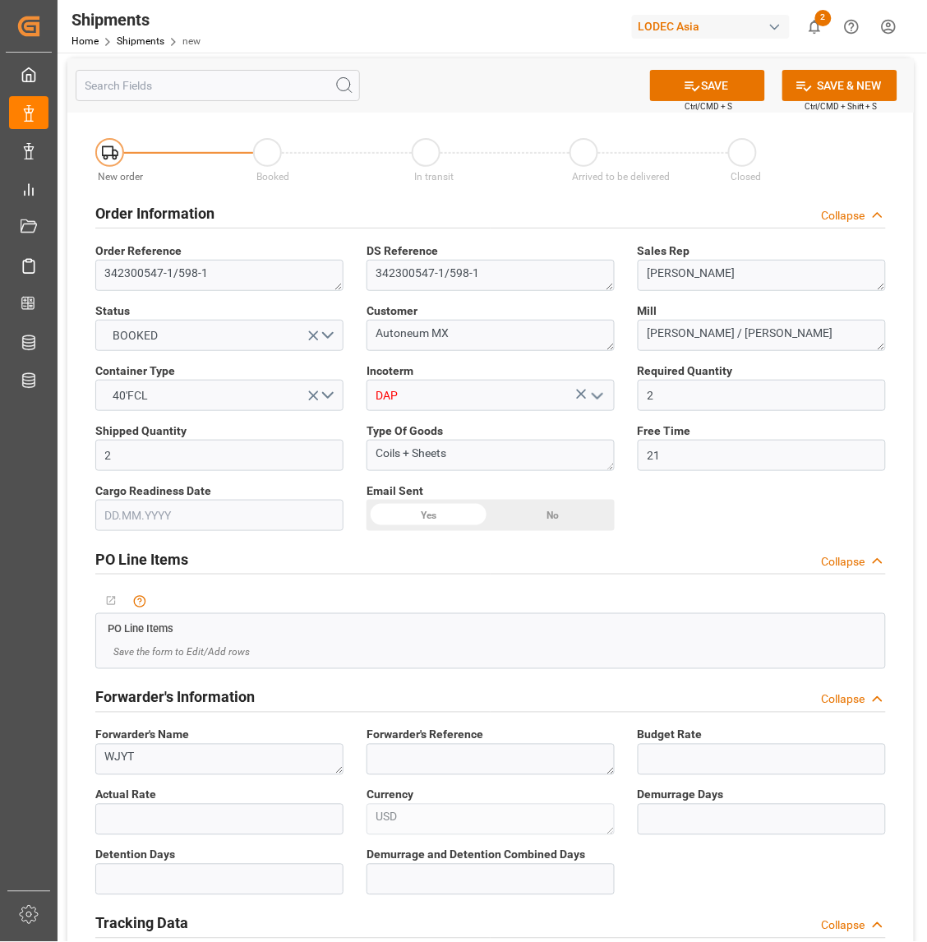
scroll to position [0, 0]
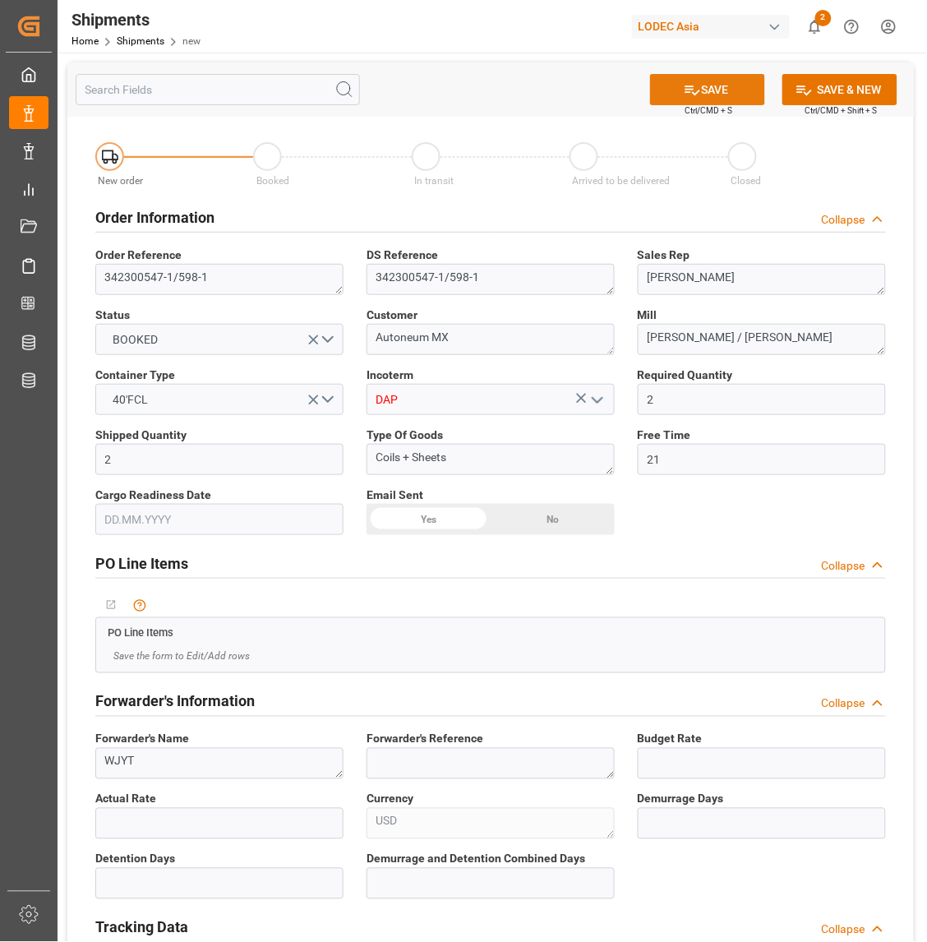
click at [732, 99] on button "SAVE" at bounding box center [707, 89] width 115 height 31
type input "[GEOGRAPHIC_DATA]"
type input "9256212"
type textarea "da690637a282"
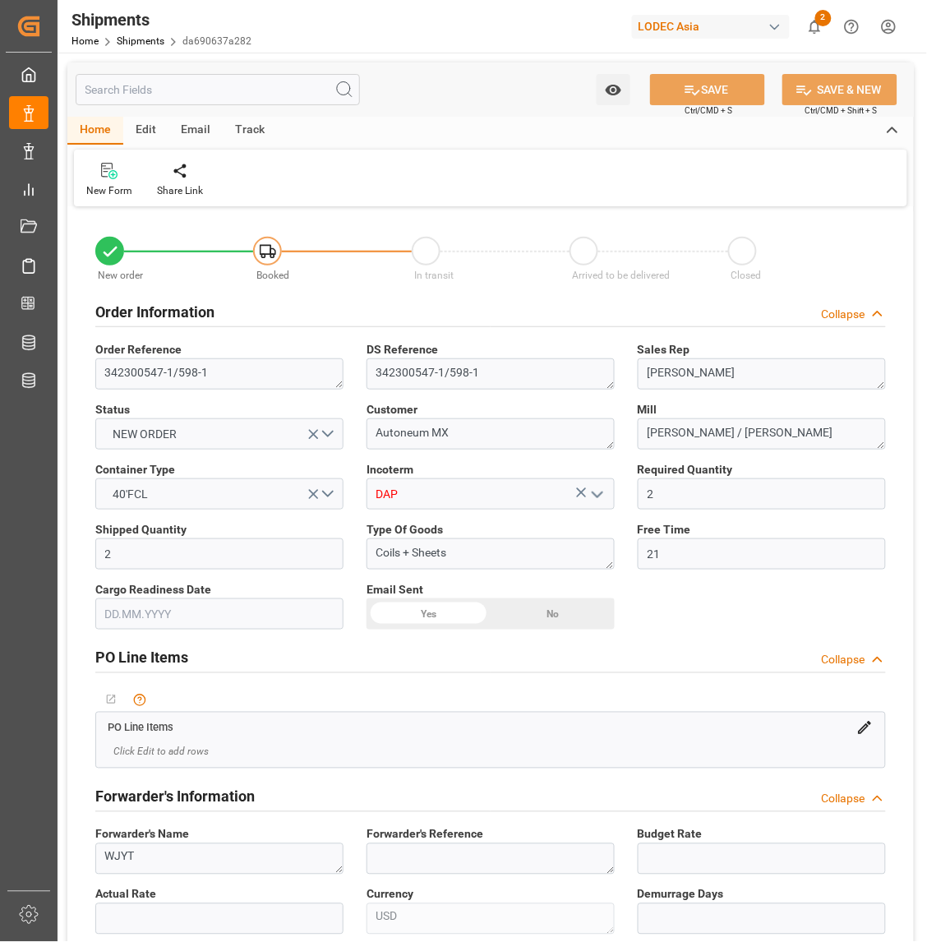
type input "[DATE] 00:00"
click at [150, 136] on div "Edit" at bounding box center [145, 131] width 45 height 28
click at [103, 187] on div "Duplicate" at bounding box center [107, 190] width 42 height 15
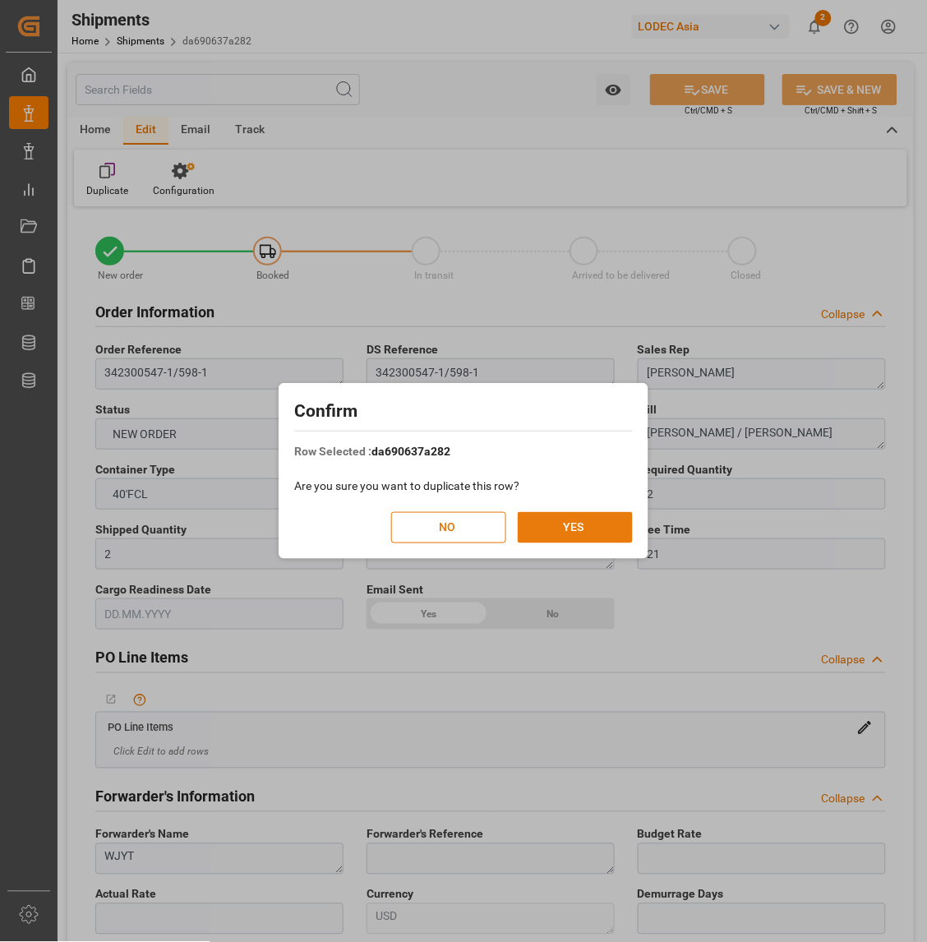
click at [584, 534] on button "YES" at bounding box center [575, 527] width 115 height 31
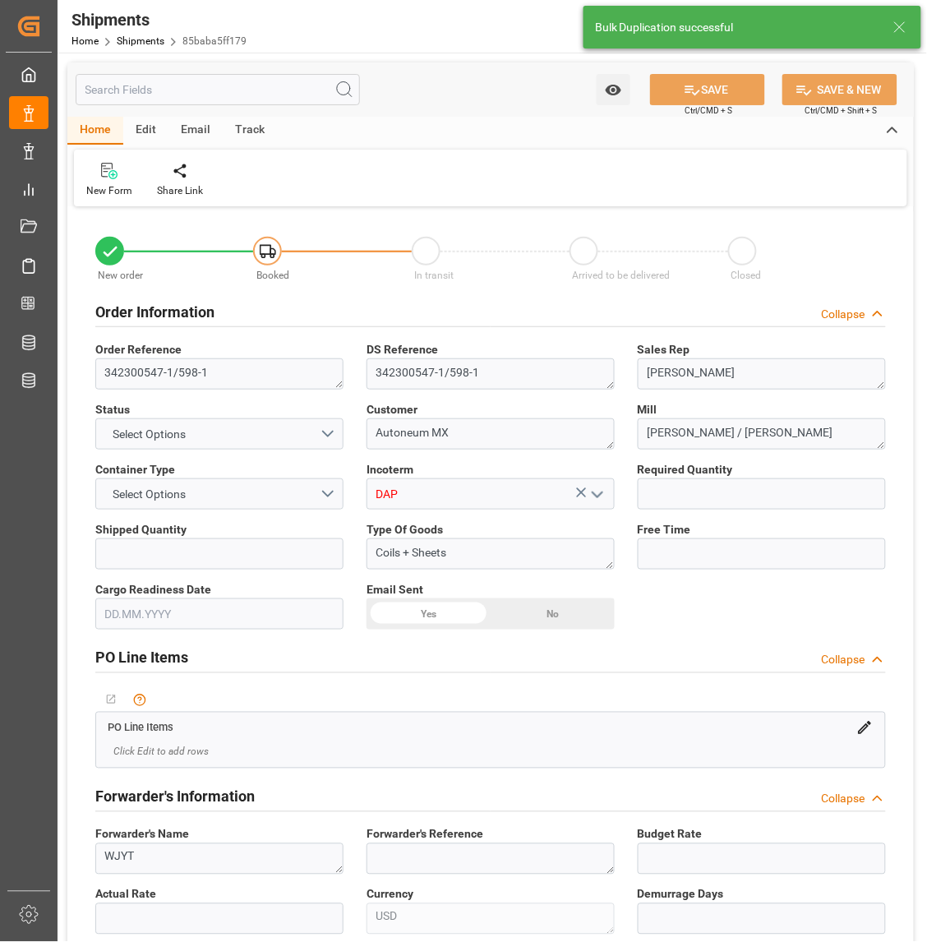
type input "2"
type input "21"
type input "9256212"
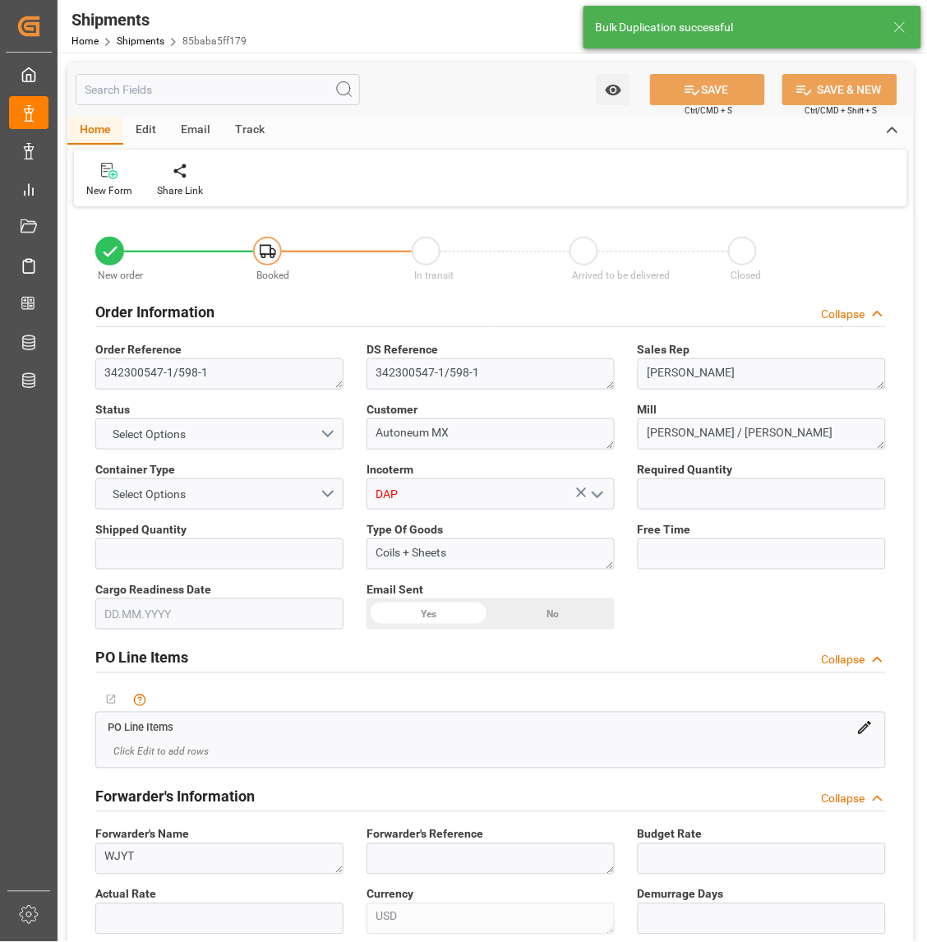
type input "CNQDG"
type input "MXZLO"
type input "[DATE] 00:00"
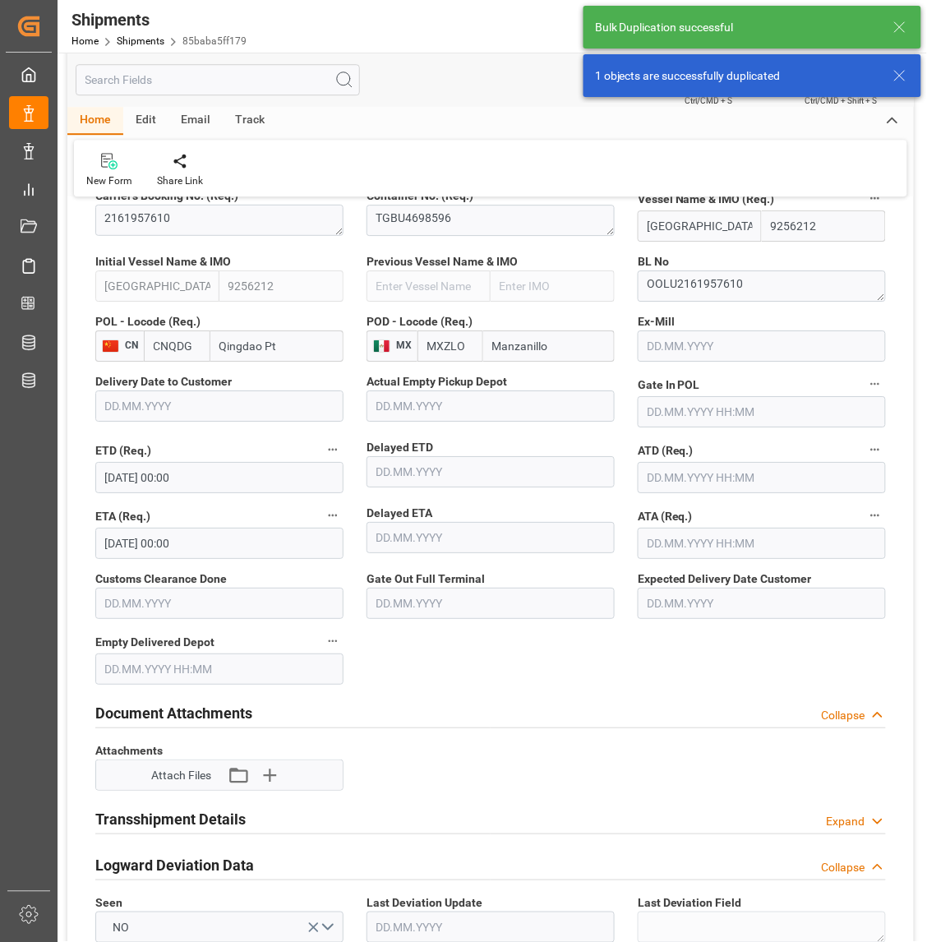
scroll to position [616, 0]
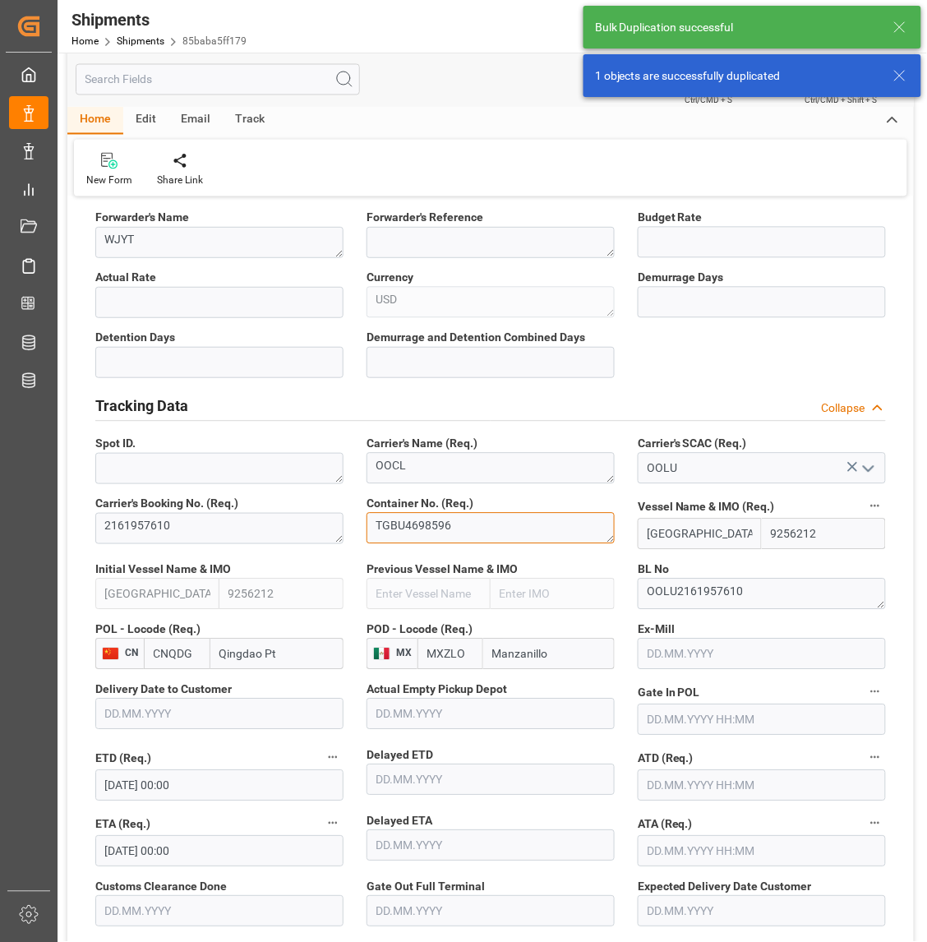
drag, startPoint x: 468, startPoint y: 535, endPoint x: 318, endPoint y: 535, distance: 150.4
paste textarea "CSNU721865-3"
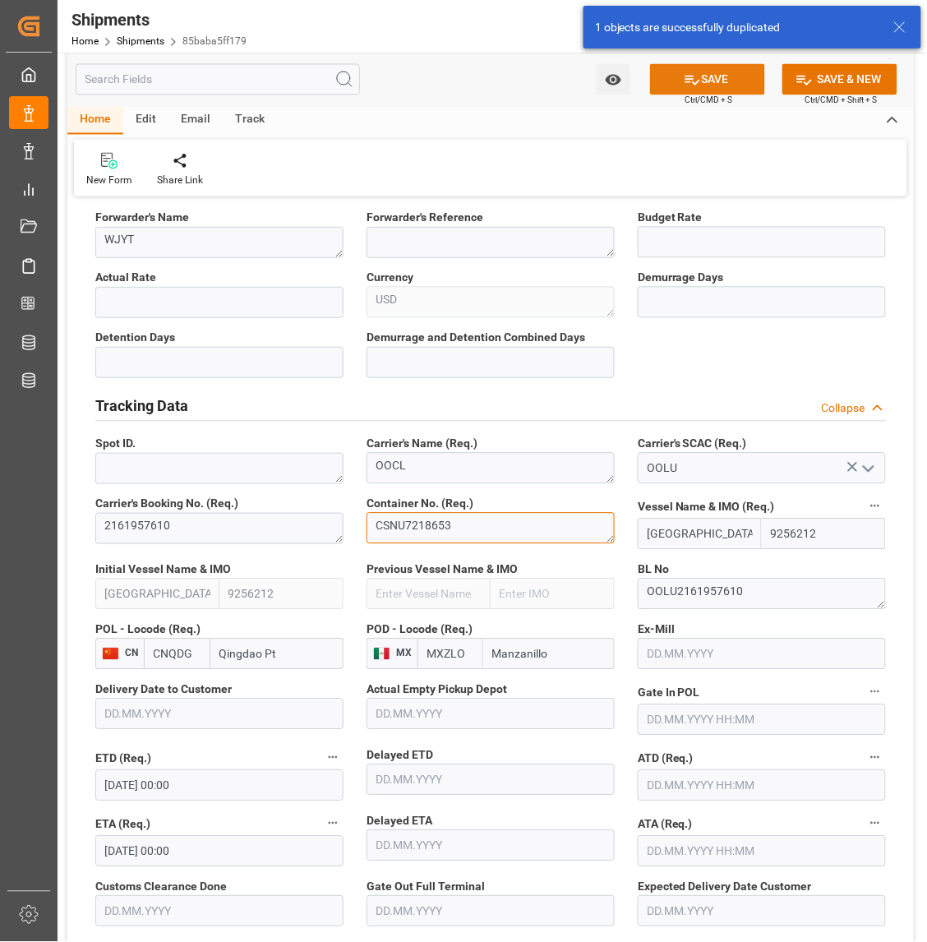
type textarea "CSNU7218653"
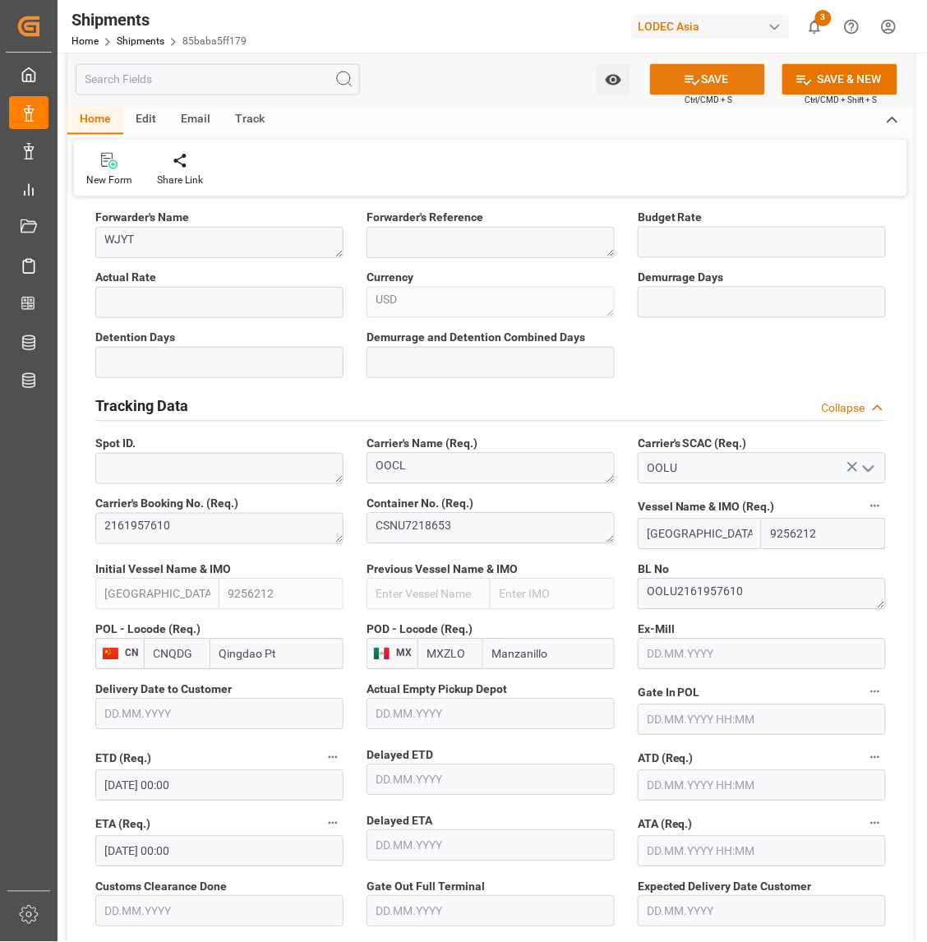
click at [734, 87] on button "SAVE" at bounding box center [707, 79] width 115 height 31
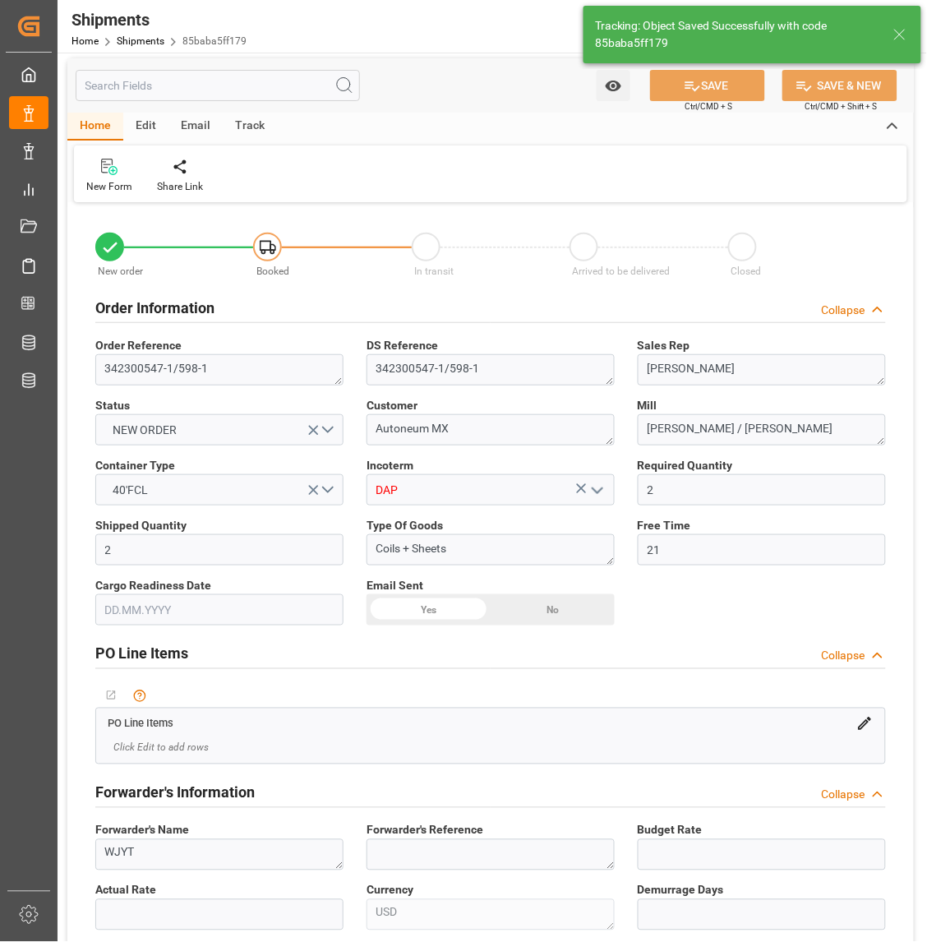
scroll to position [0, 0]
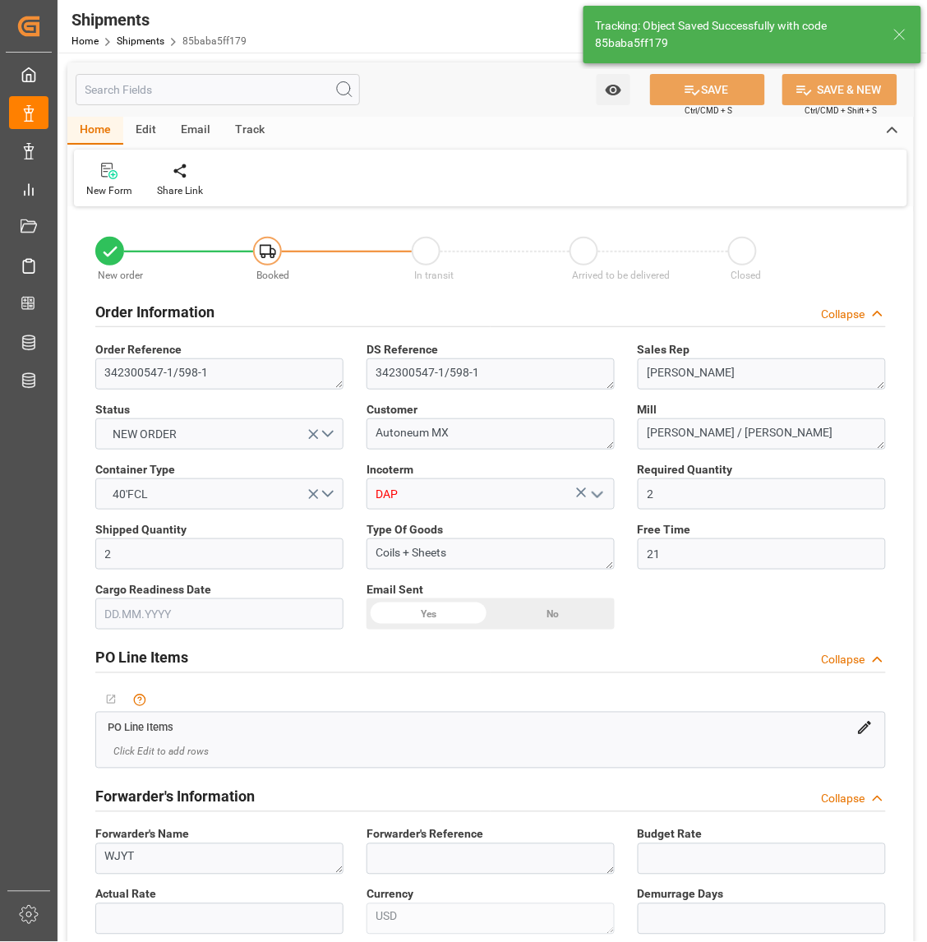
click at [239, 122] on div "Track" at bounding box center [250, 131] width 54 height 28
click at [108, 187] on div "Tracking" at bounding box center [105, 190] width 39 height 15
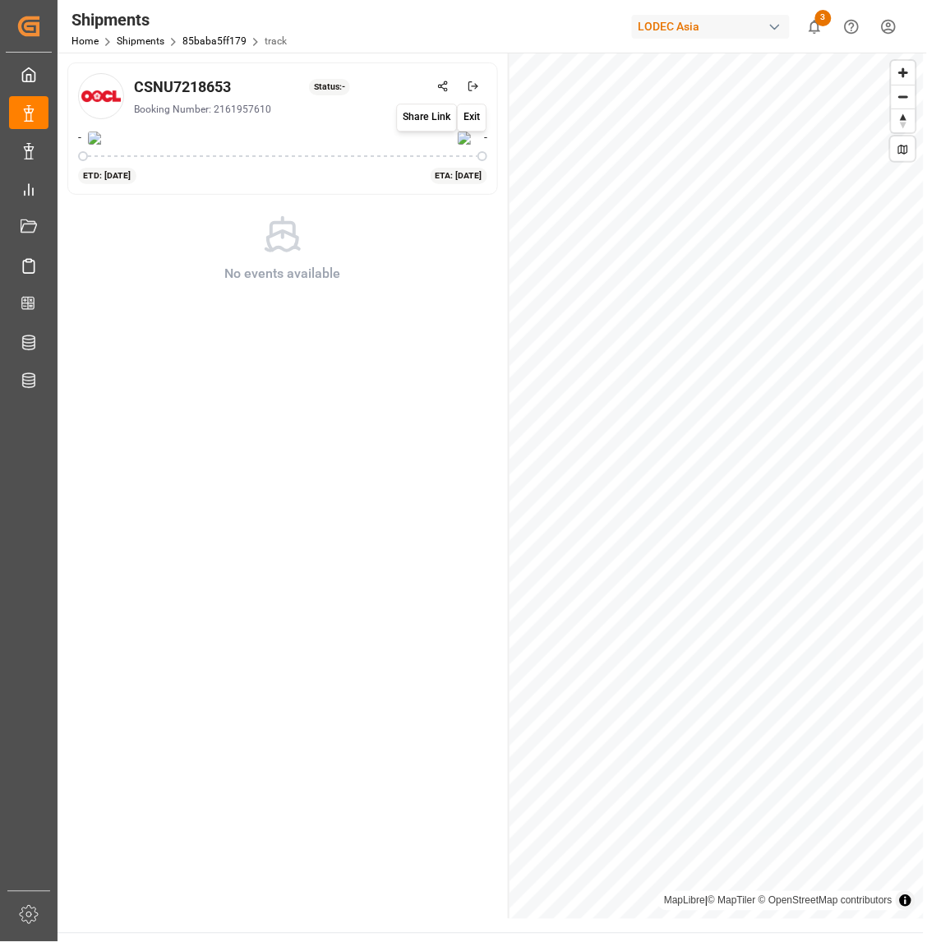
click at [450, 85] on button at bounding box center [442, 86] width 29 height 29
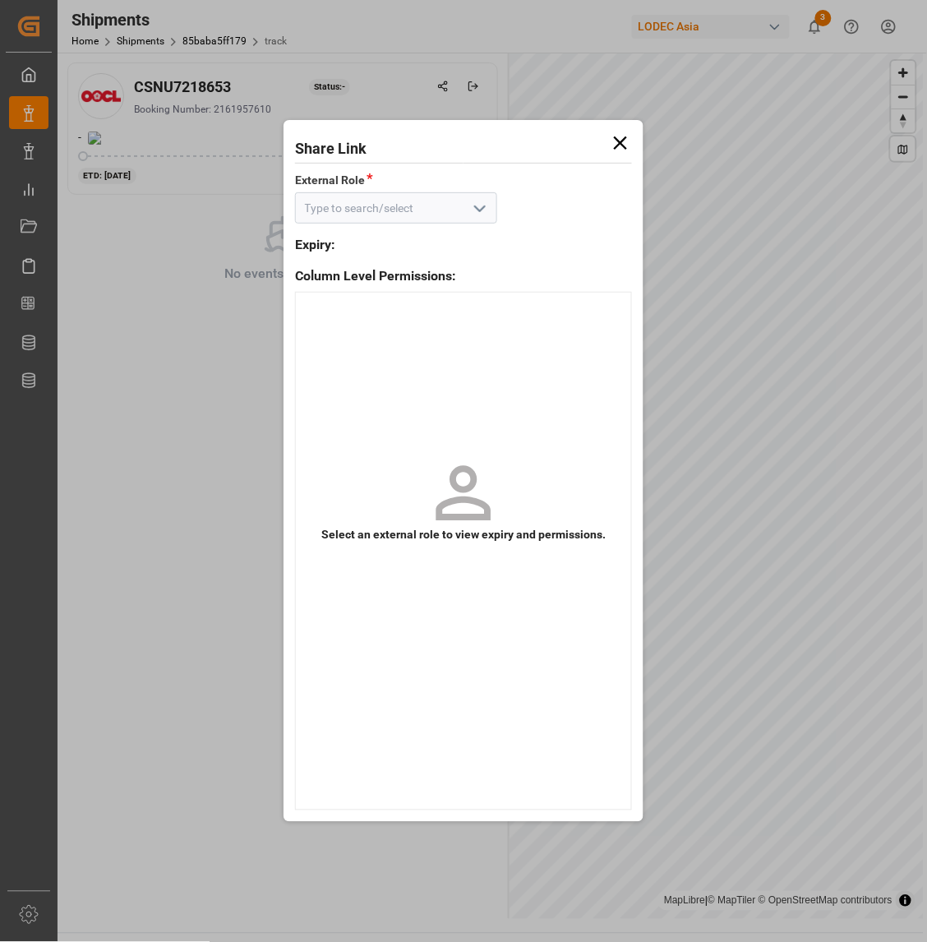
click at [481, 200] on icon "open menu" at bounding box center [480, 209] width 20 height 20
click at [404, 234] on div "Default tracking role - shipment" at bounding box center [396, 244] width 201 height 37
type input "Default tracking role - shipment"
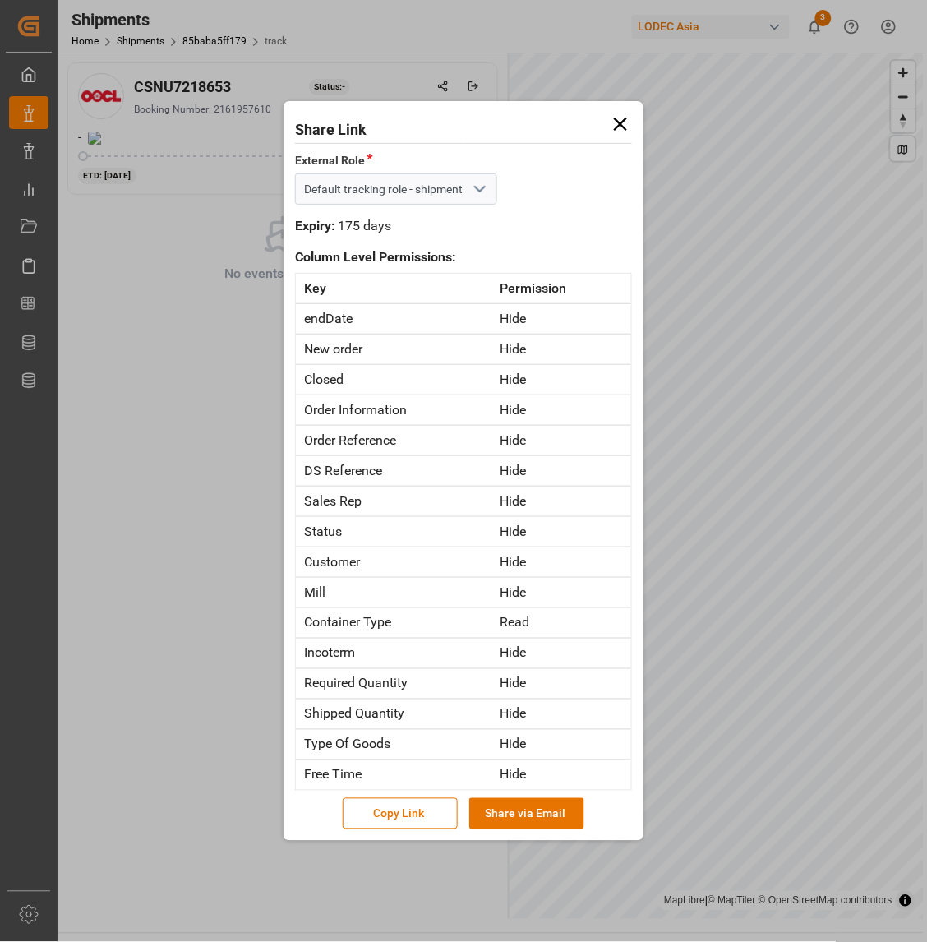
click at [396, 830] on div "Share Link External Role * Default tracking role - shipment Expiry: 175 days Co…" at bounding box center [464, 471] width 360 height 740
click at [399, 818] on button "Copy Link" at bounding box center [400, 813] width 115 height 31
